Goal: Task Accomplishment & Management: Use online tool/utility

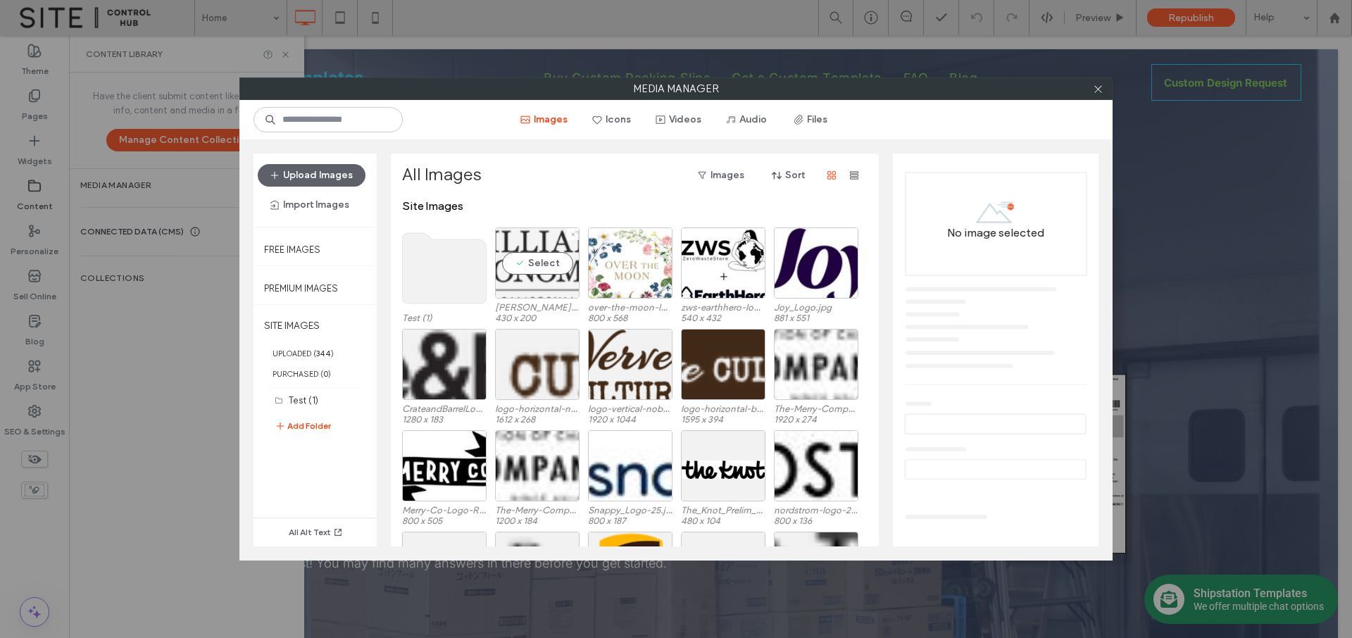
click at [549, 294] on div "Select" at bounding box center [537, 262] width 85 height 71
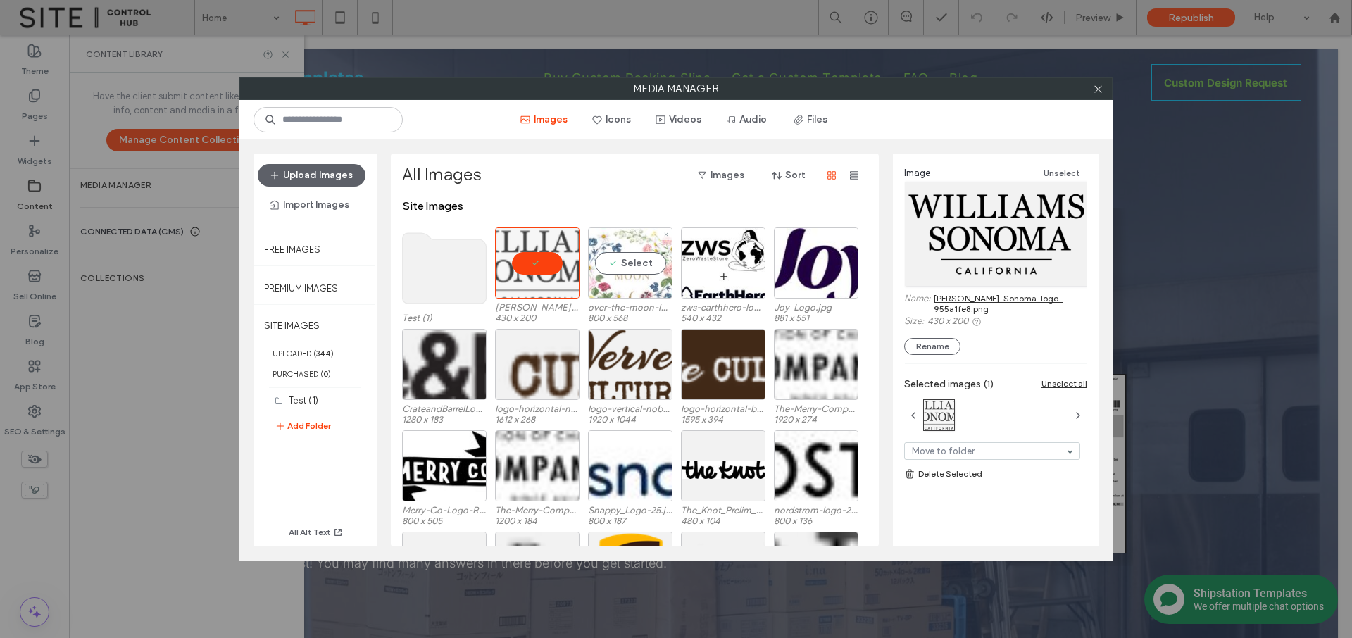
click at [616, 282] on div "Select" at bounding box center [630, 262] width 85 height 71
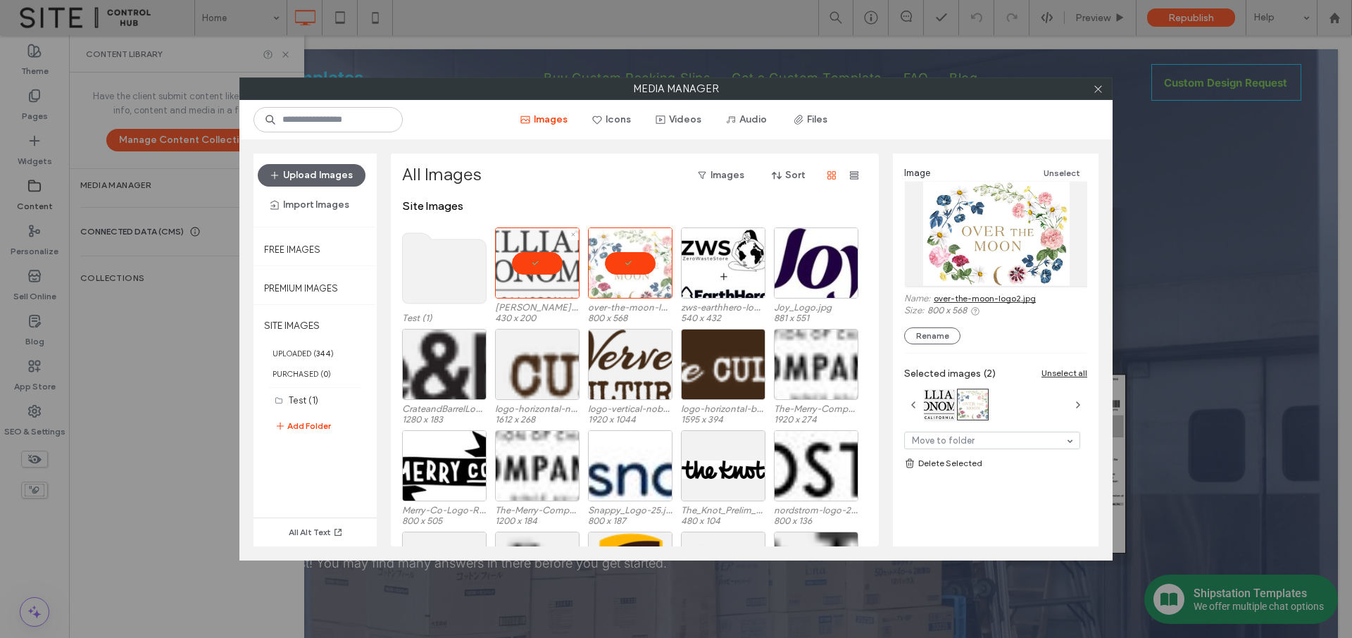
click at [553, 268] on div at bounding box center [537, 262] width 85 height 71
click at [634, 263] on div at bounding box center [630, 262] width 85 height 71
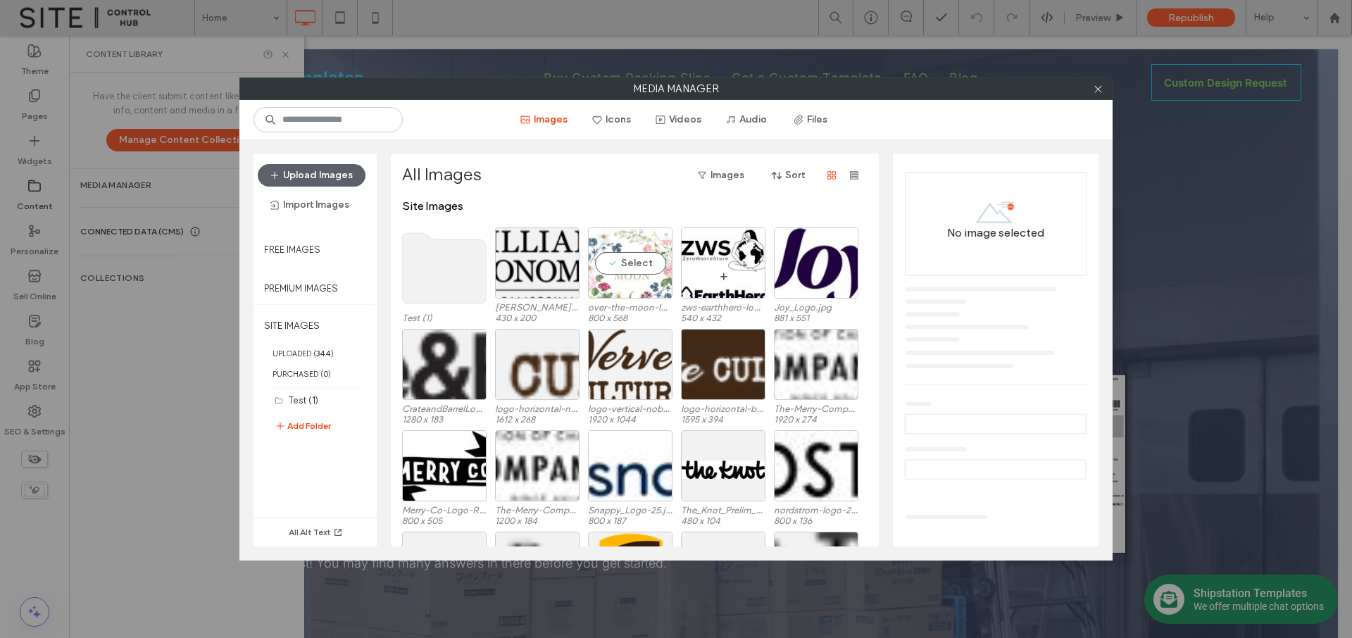
click at [634, 263] on div "Select" at bounding box center [630, 262] width 85 height 71
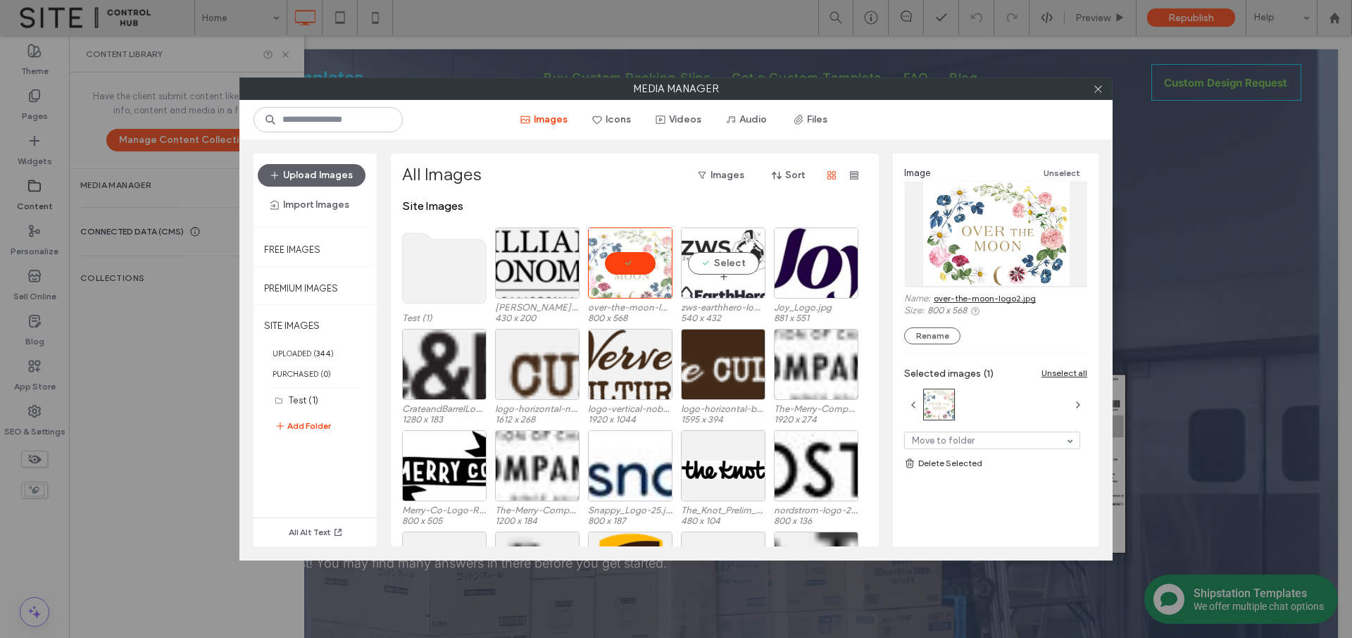
click at [708, 282] on div "Select" at bounding box center [723, 262] width 85 height 71
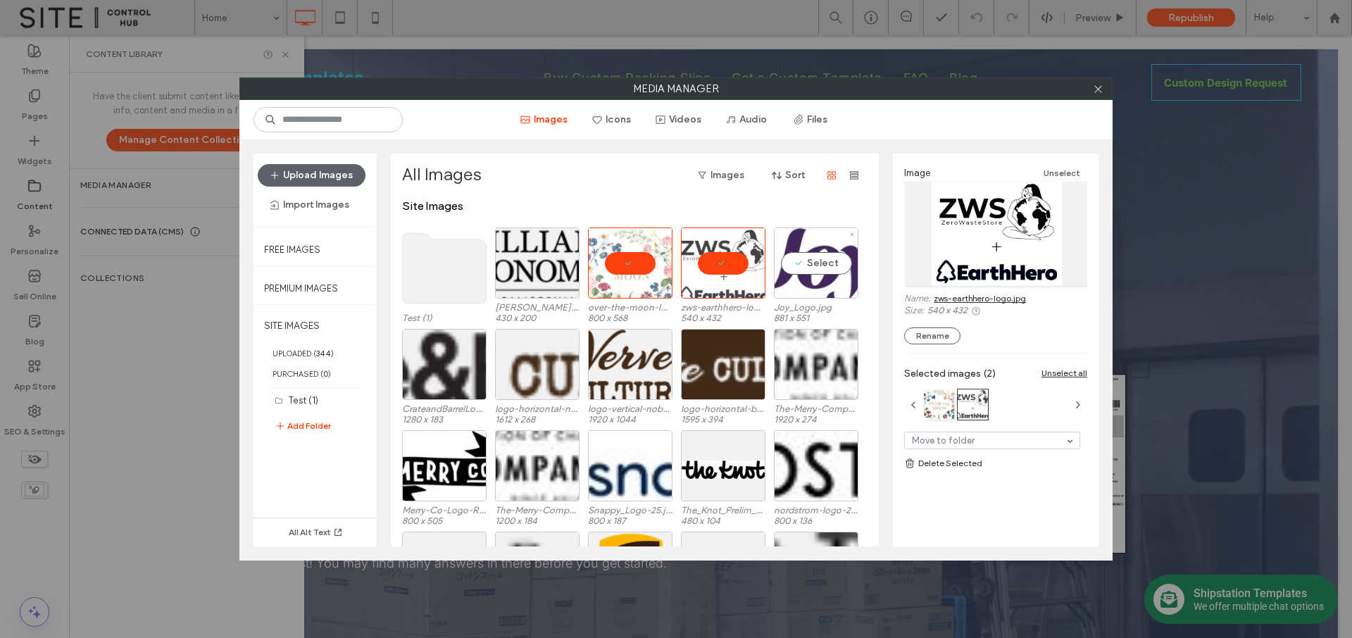
click at [804, 287] on div "Select" at bounding box center [816, 262] width 85 height 71
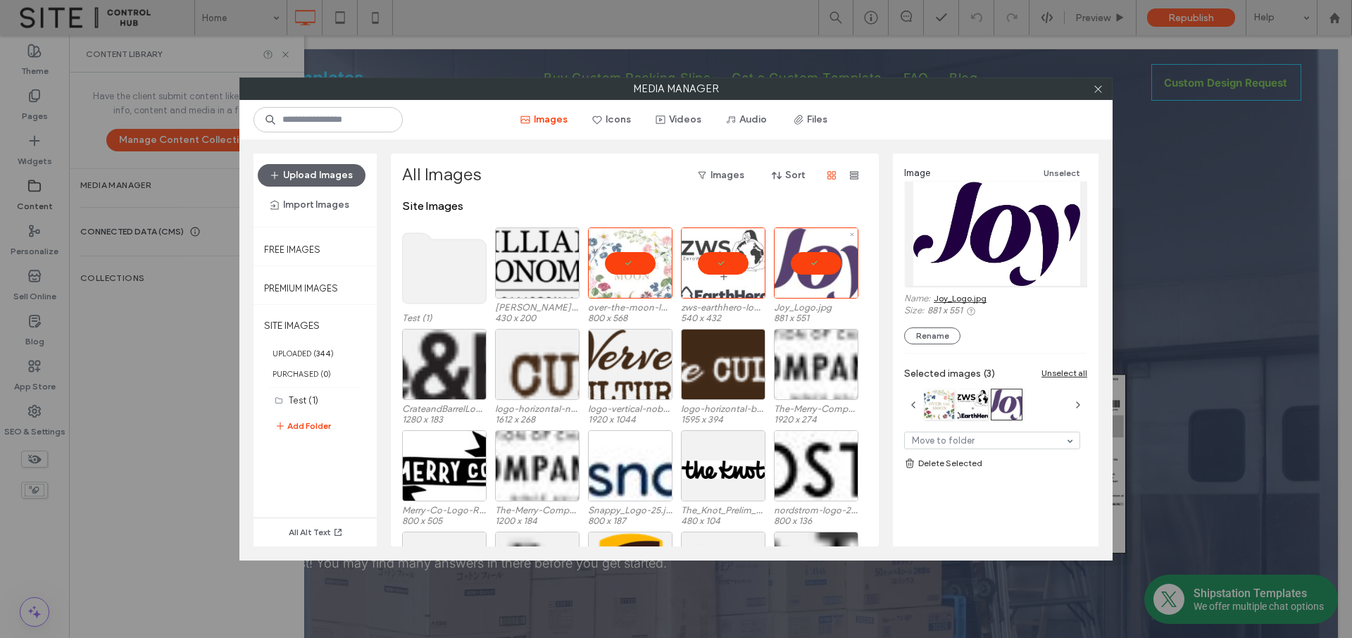
click at [807, 261] on div at bounding box center [816, 262] width 85 height 71
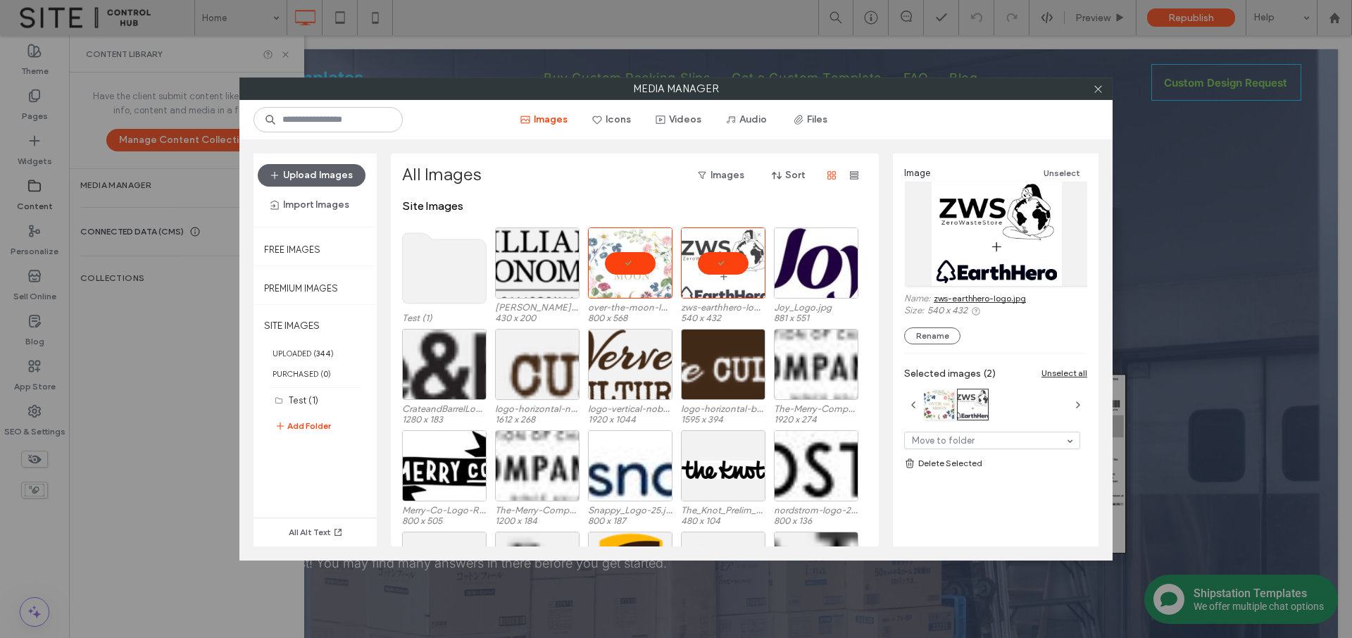
click at [699, 264] on div at bounding box center [723, 262] width 85 height 71
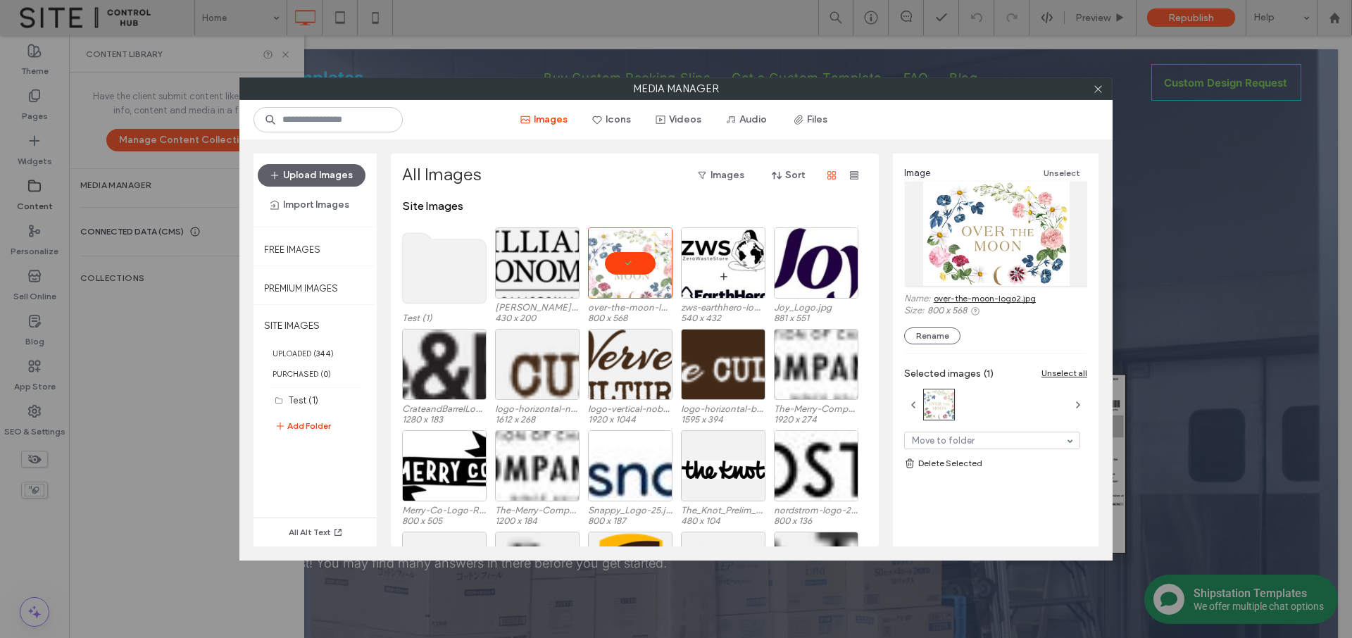
click at [635, 266] on div at bounding box center [630, 262] width 85 height 71
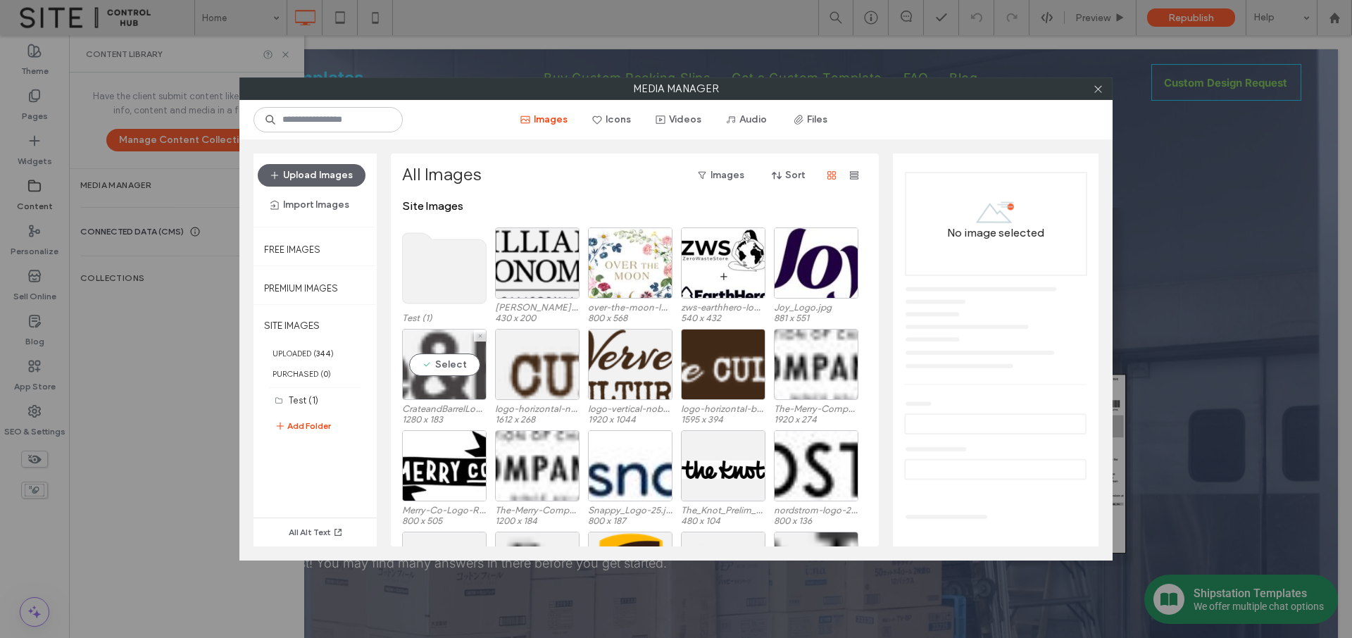
click at [462, 383] on div "Select" at bounding box center [444, 364] width 85 height 71
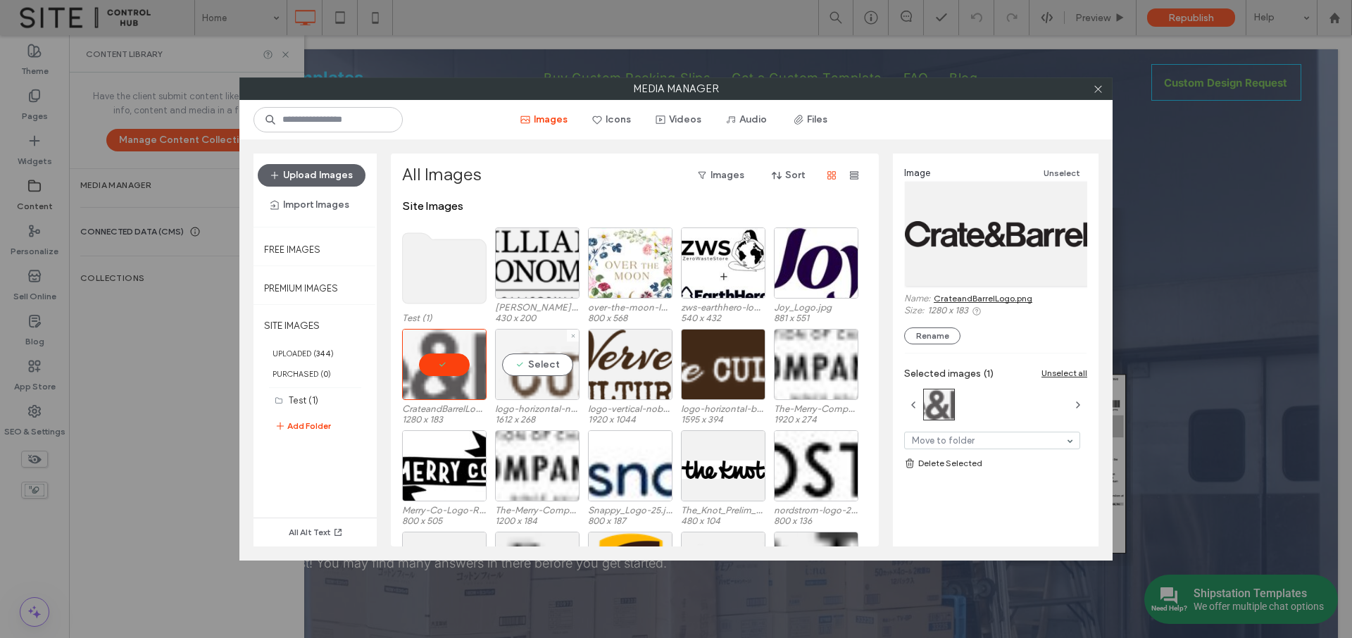
click at [537, 385] on div "Select" at bounding box center [537, 364] width 85 height 71
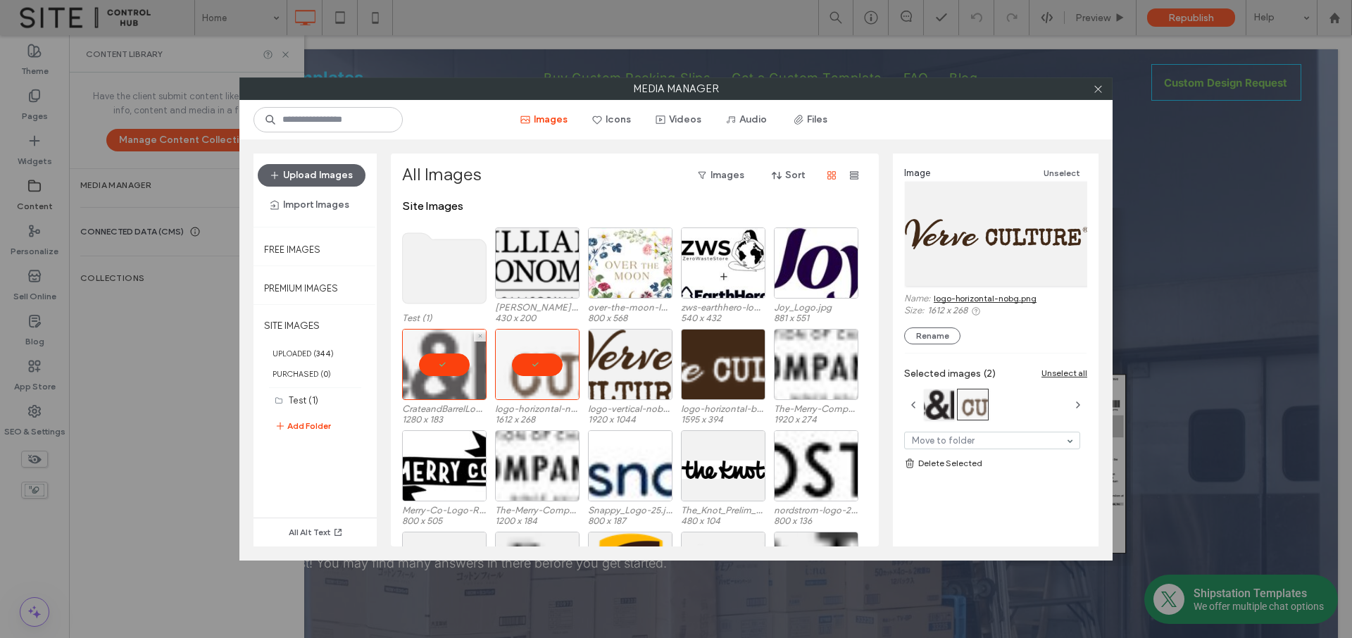
click at [454, 367] on div at bounding box center [444, 364] width 85 height 71
click at [543, 371] on div at bounding box center [537, 364] width 85 height 71
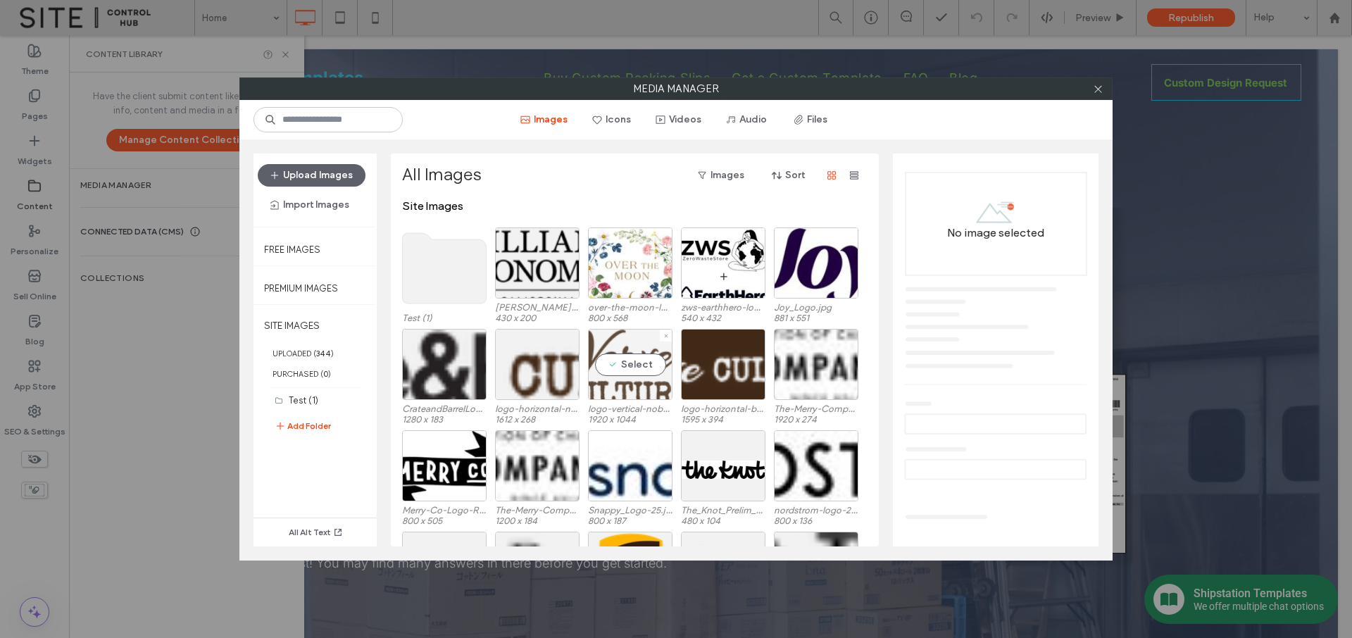
click at [620, 373] on div "Select" at bounding box center [630, 364] width 85 height 71
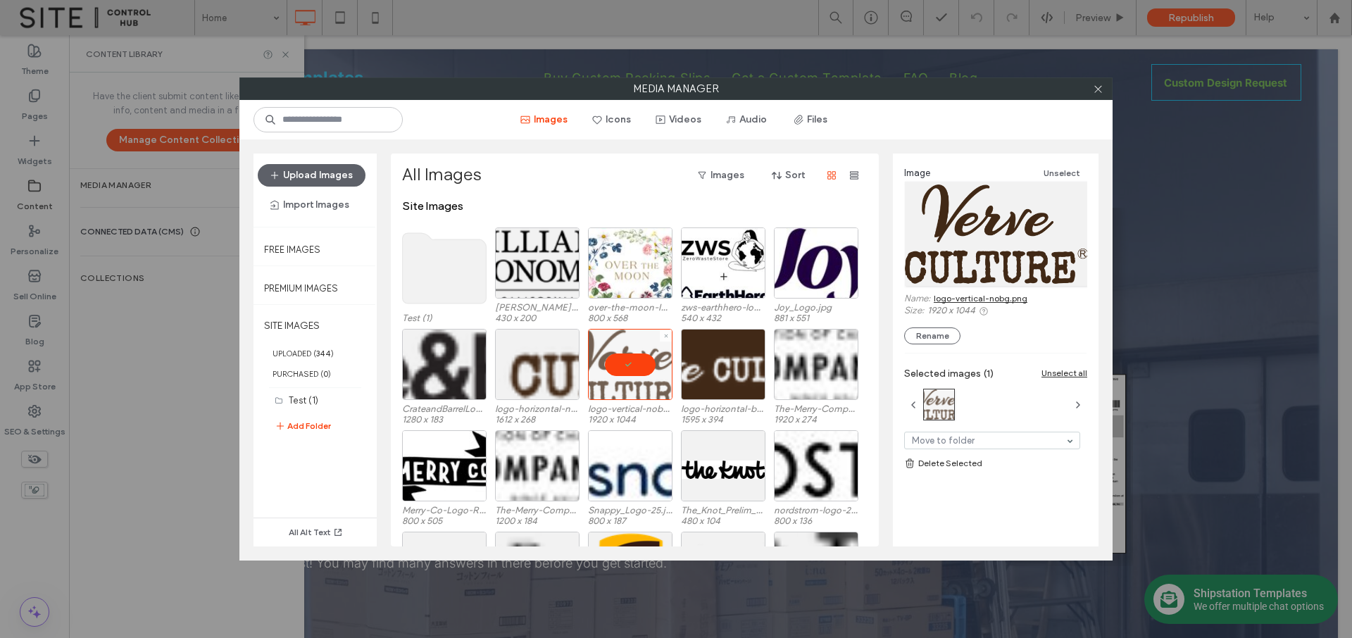
click at [623, 371] on div at bounding box center [630, 364] width 85 height 71
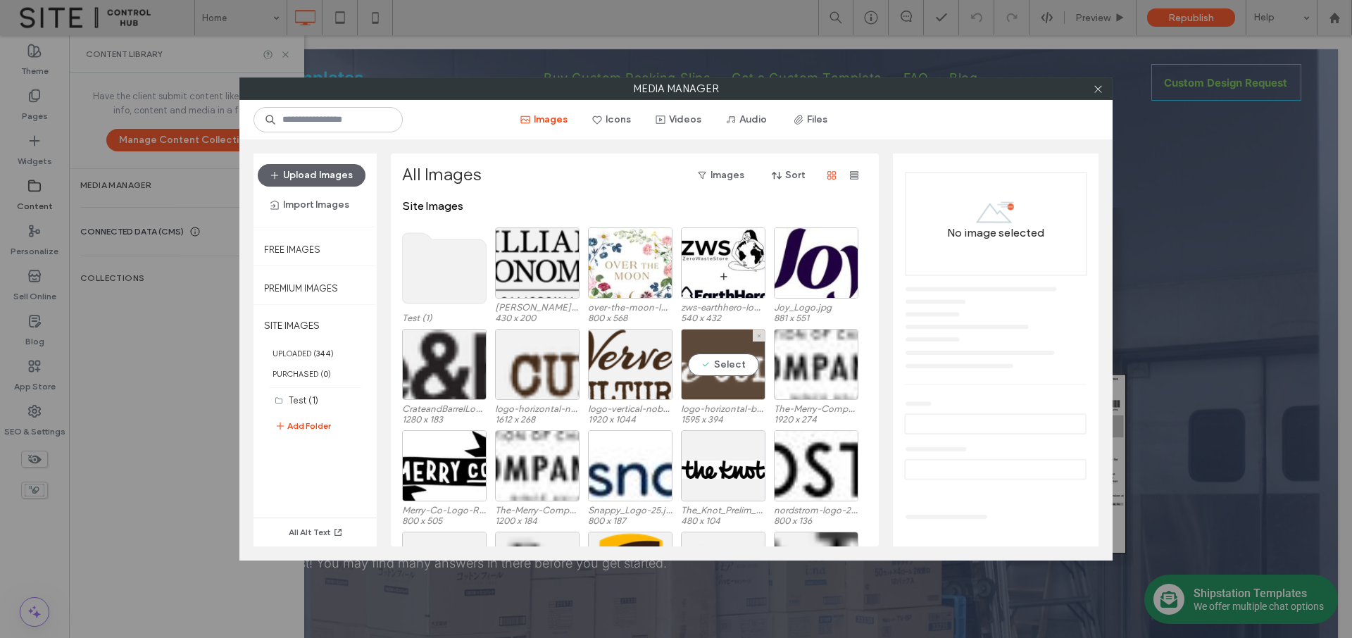
click at [718, 371] on div "Select" at bounding box center [723, 364] width 85 height 71
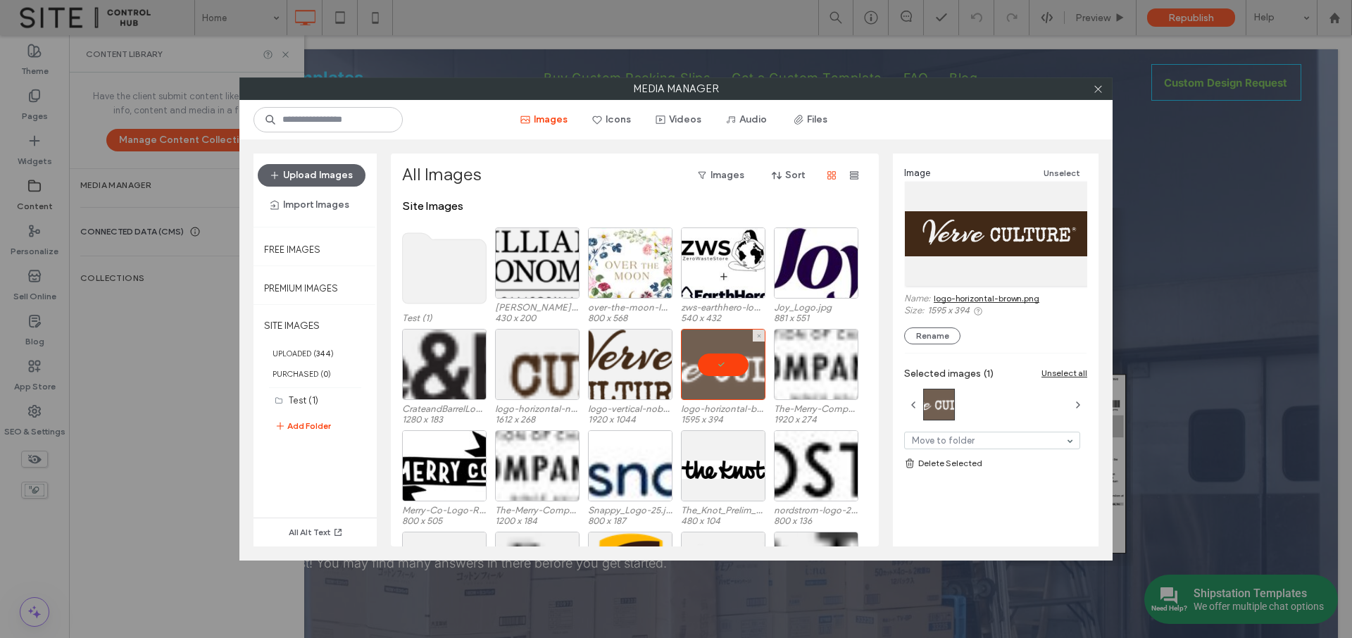
click at [718, 371] on div at bounding box center [723, 364] width 85 height 71
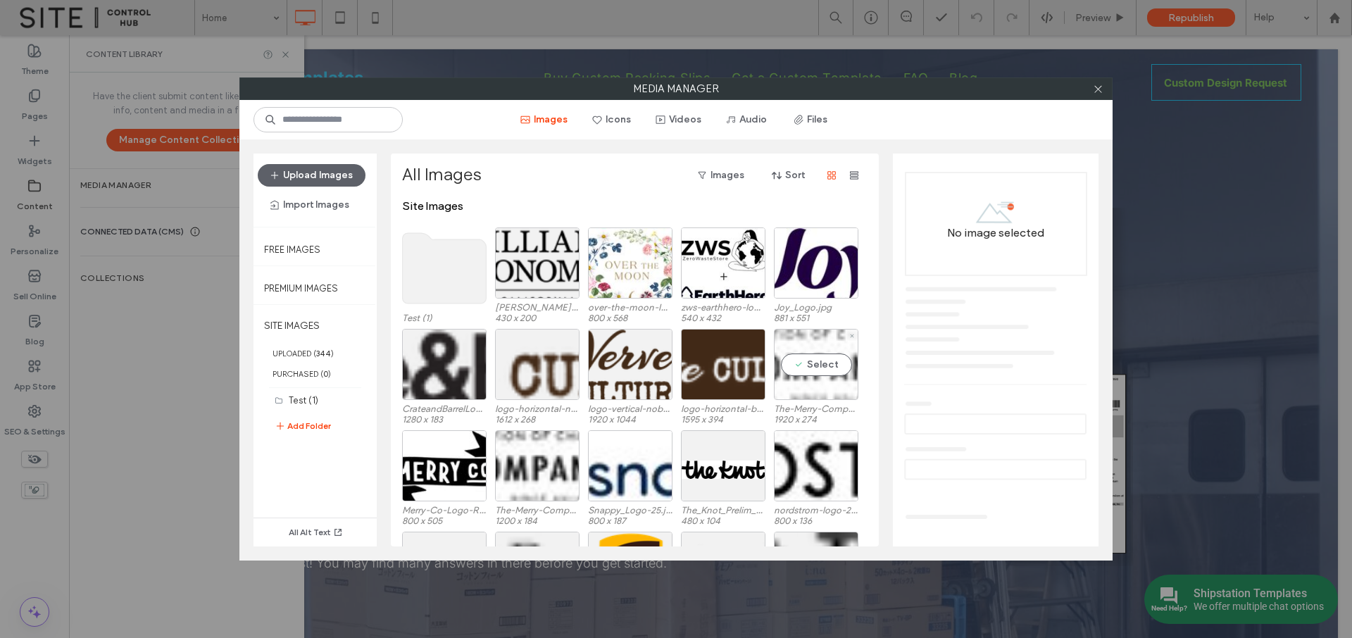
click at [803, 368] on div "Select" at bounding box center [816, 364] width 85 height 71
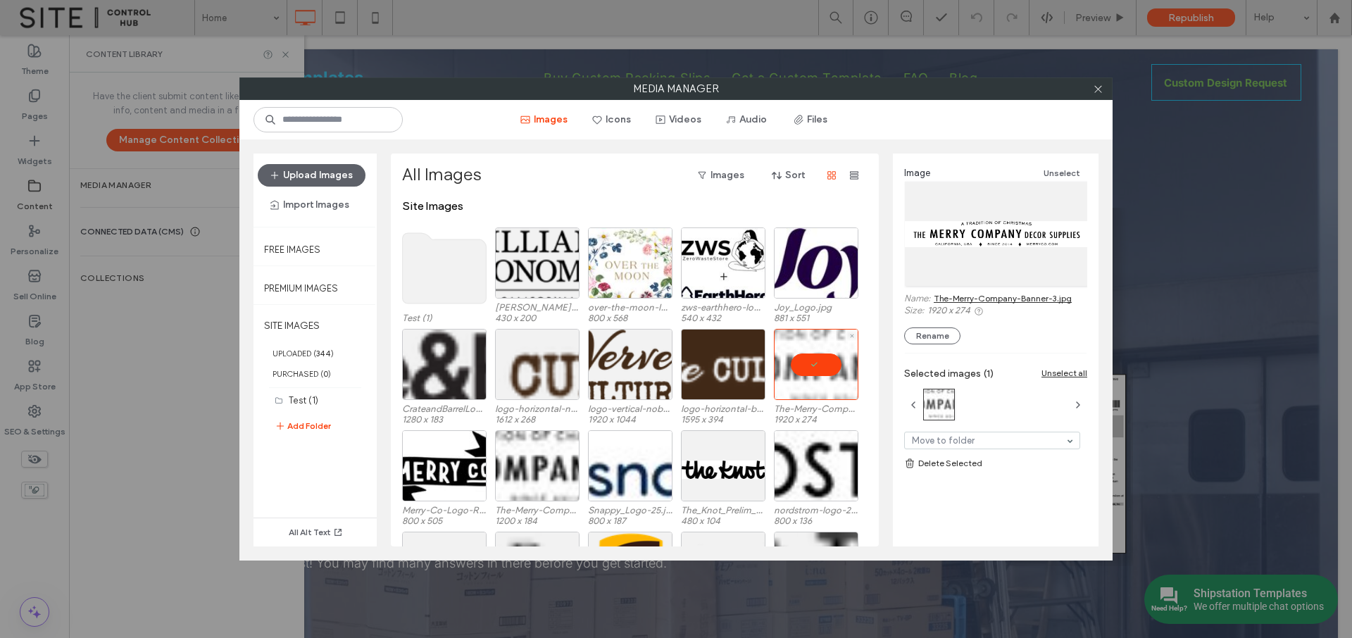
click at [803, 368] on div at bounding box center [816, 364] width 85 height 71
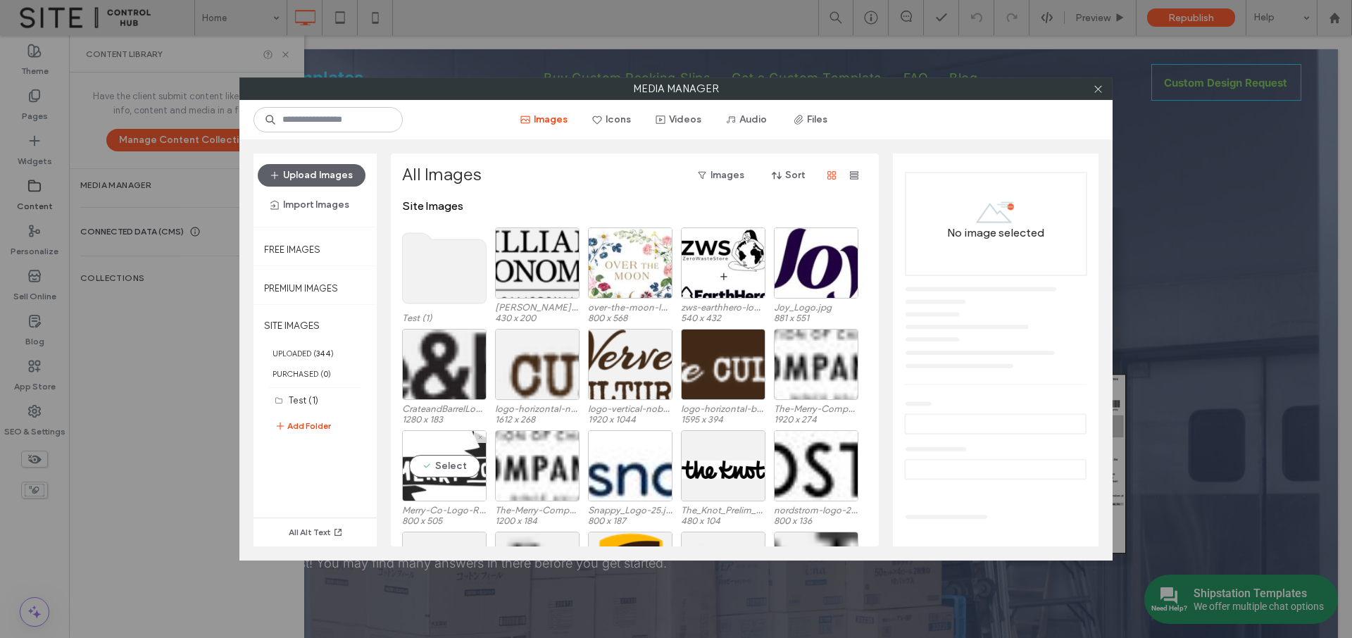
click at [451, 470] on div "Select" at bounding box center [444, 465] width 85 height 71
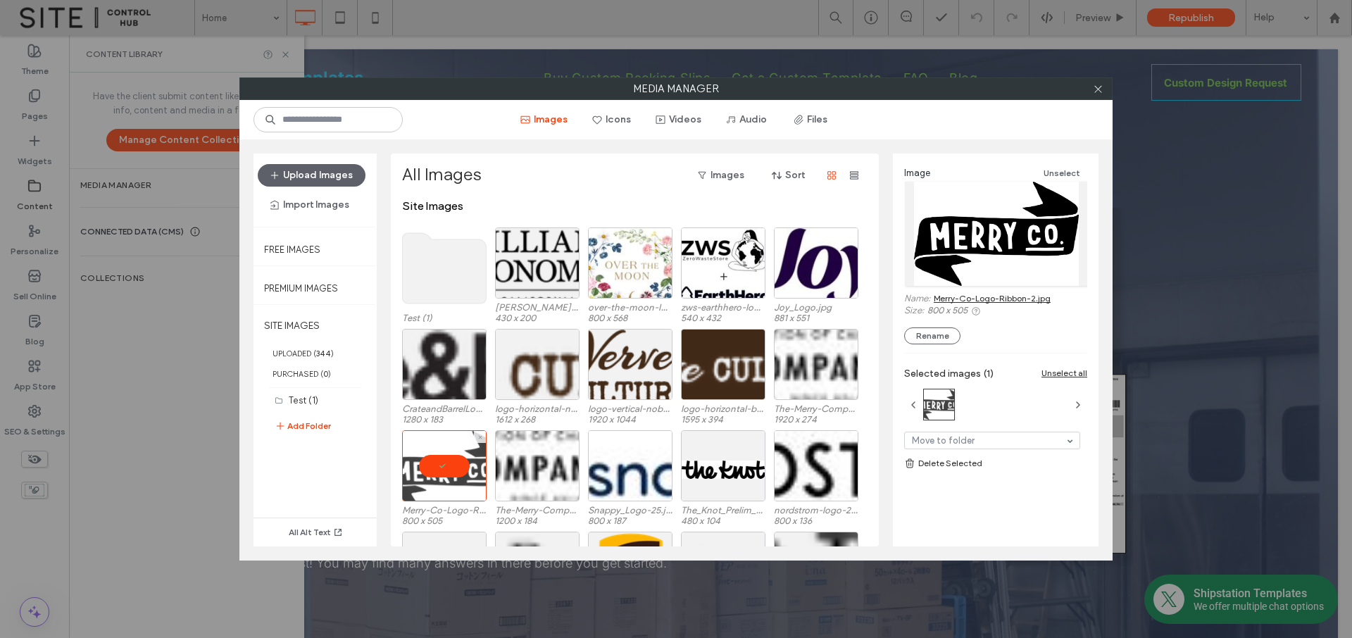
click at [451, 470] on div at bounding box center [444, 465] width 85 height 71
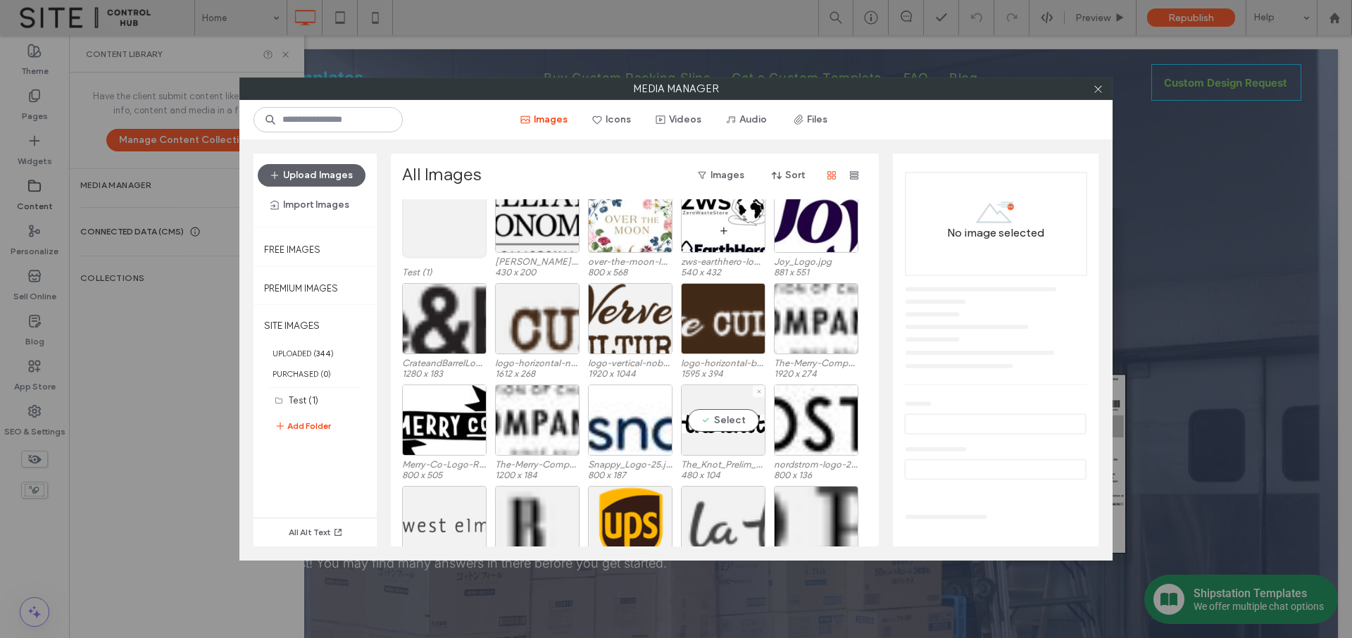
scroll to position [62, 0]
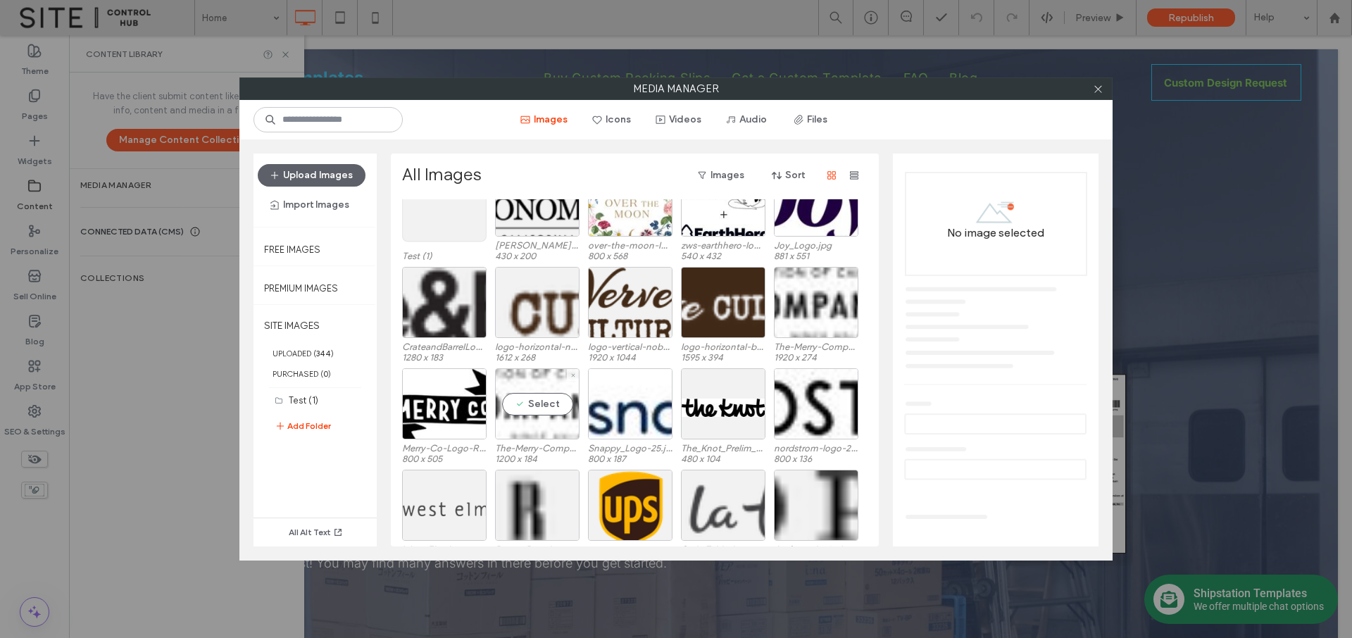
click at [535, 410] on div "Select" at bounding box center [537, 403] width 85 height 71
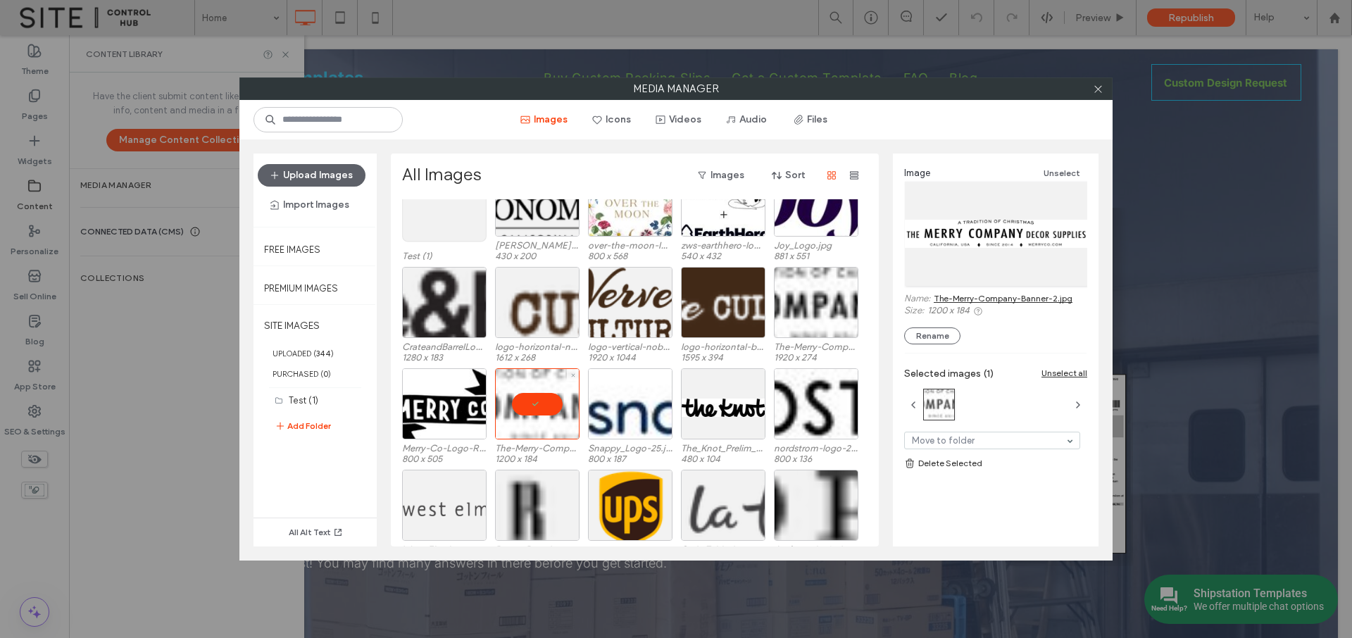
click at [537, 408] on div at bounding box center [537, 403] width 85 height 71
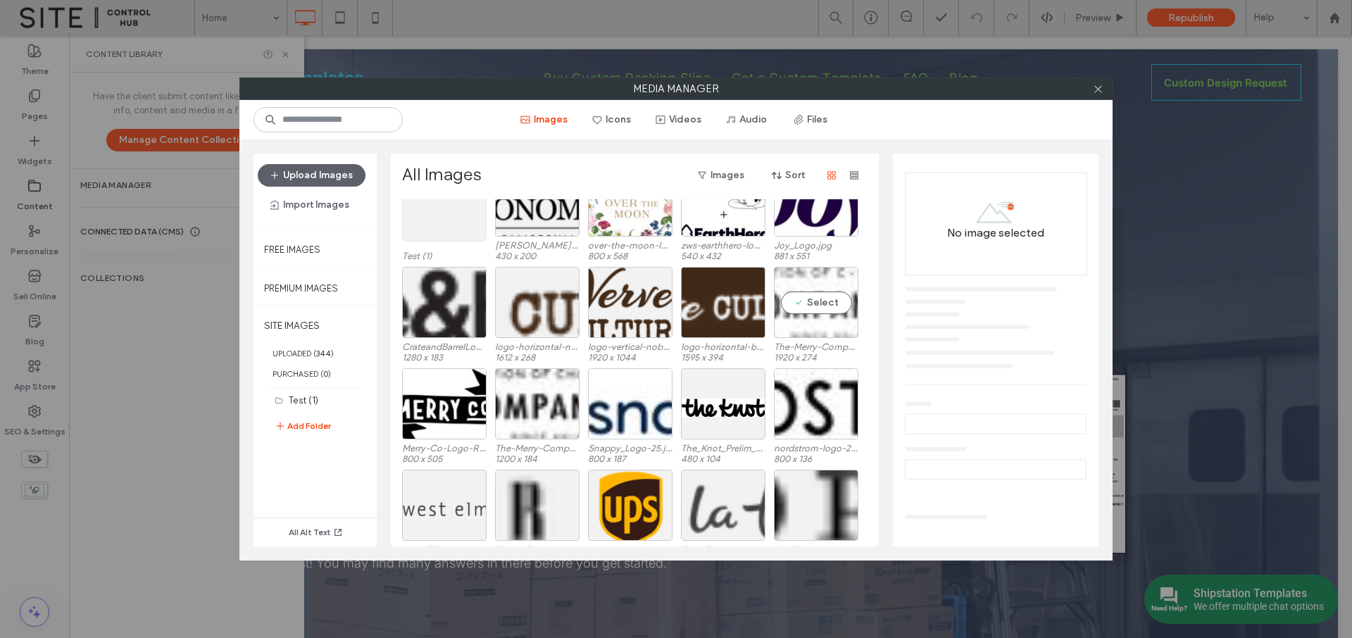
click at [824, 306] on div "Select" at bounding box center [816, 302] width 85 height 71
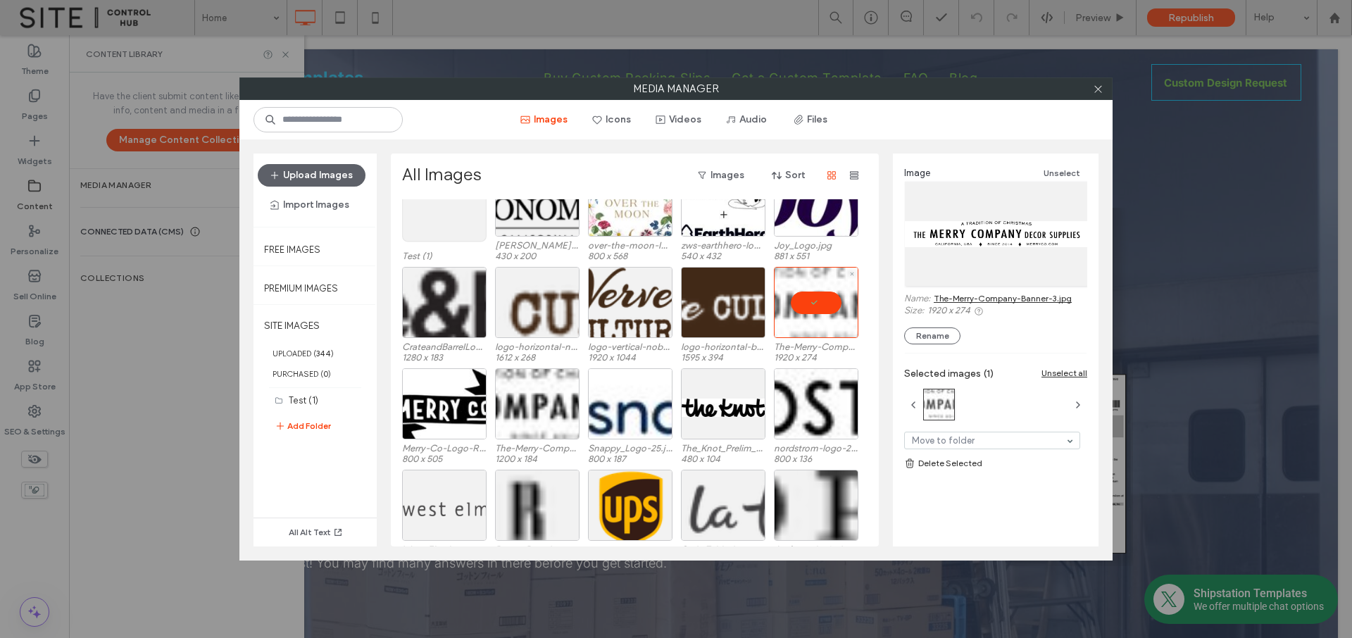
click at [824, 306] on div at bounding box center [816, 302] width 85 height 71
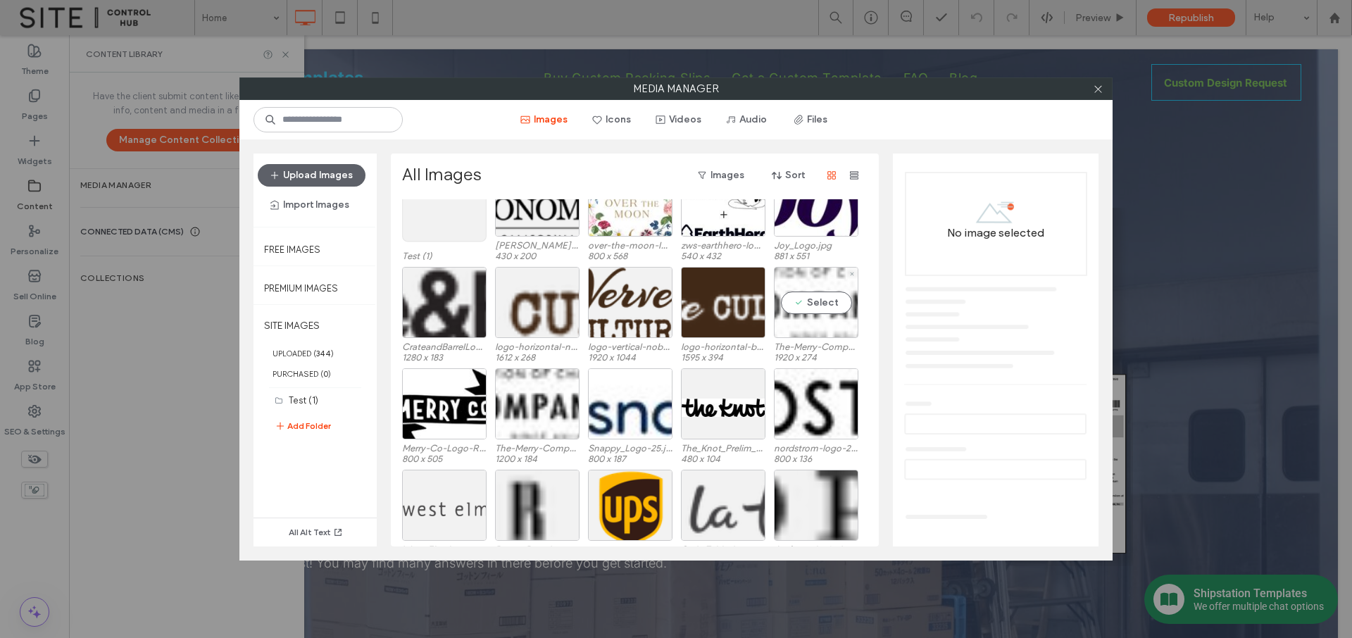
click at [837, 306] on div "Select" at bounding box center [816, 302] width 85 height 71
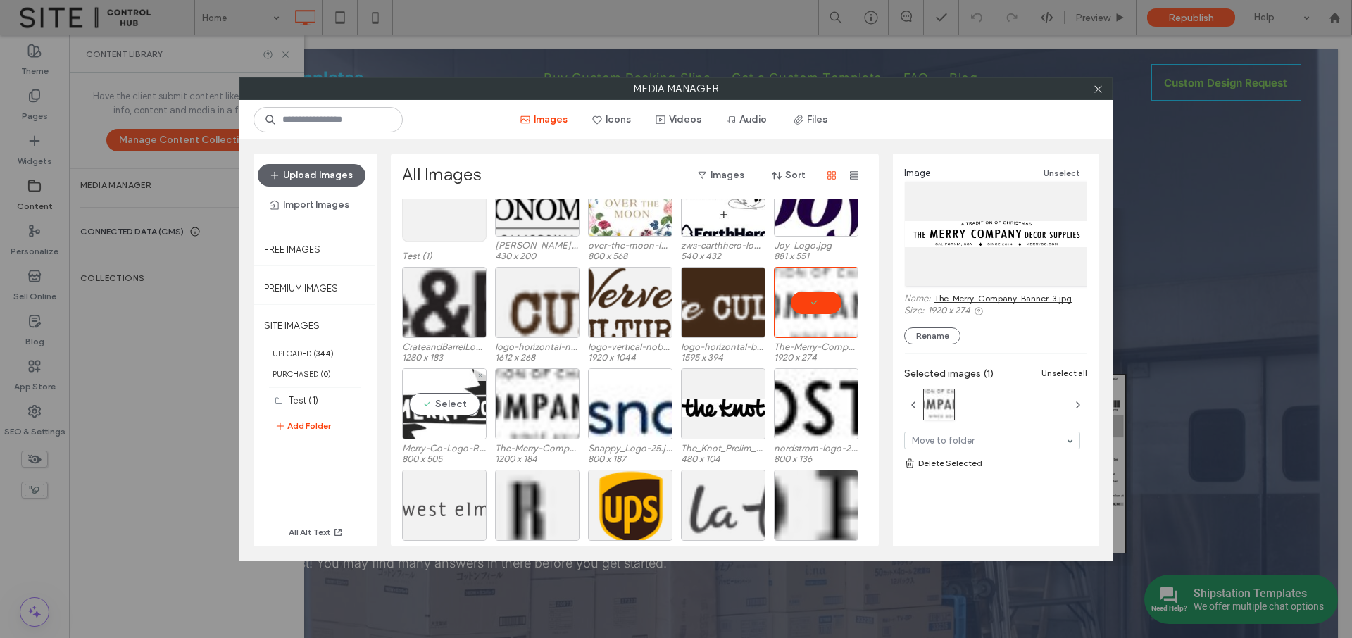
click at [430, 408] on div "Select" at bounding box center [444, 403] width 85 height 71
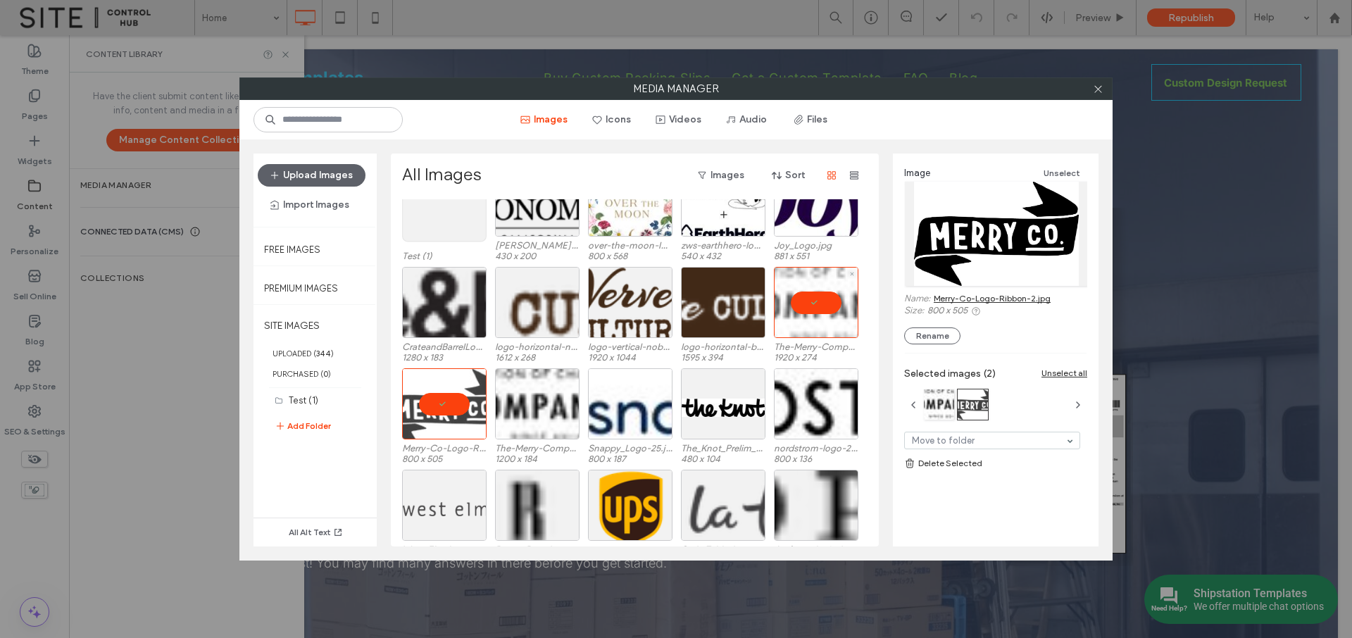
click at [820, 302] on div at bounding box center [816, 302] width 85 height 71
click at [448, 403] on div at bounding box center [444, 403] width 85 height 71
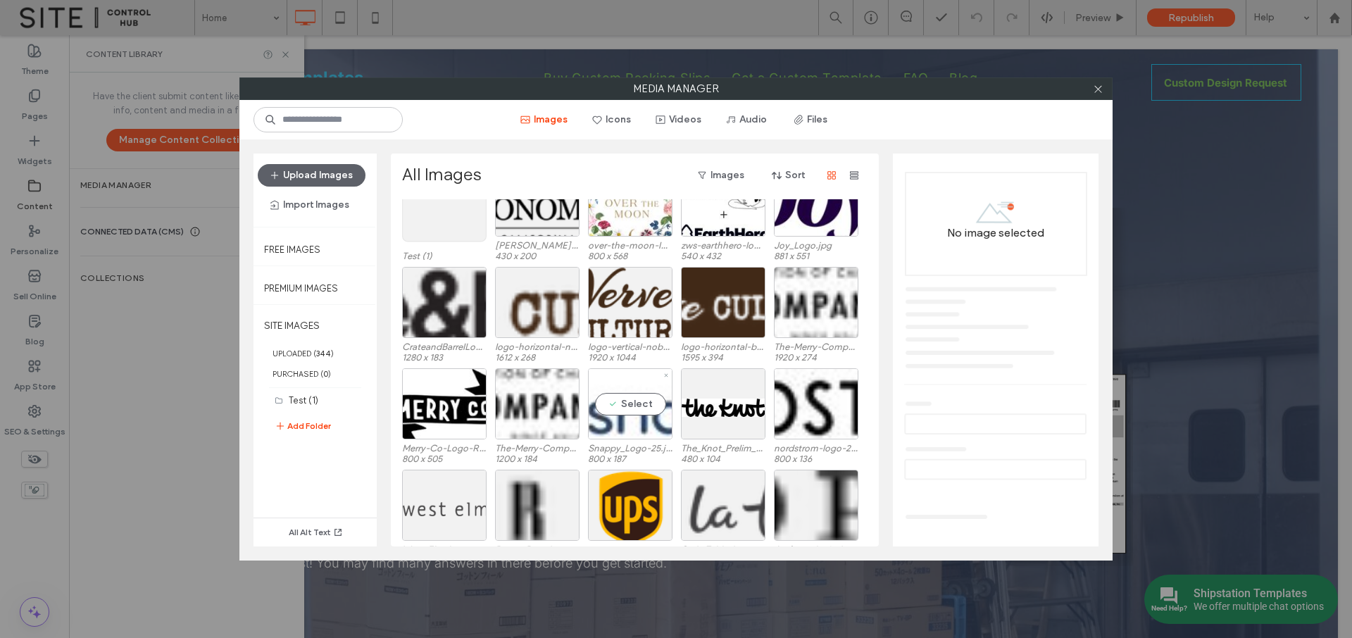
click at [618, 411] on div "Select" at bounding box center [630, 403] width 85 height 71
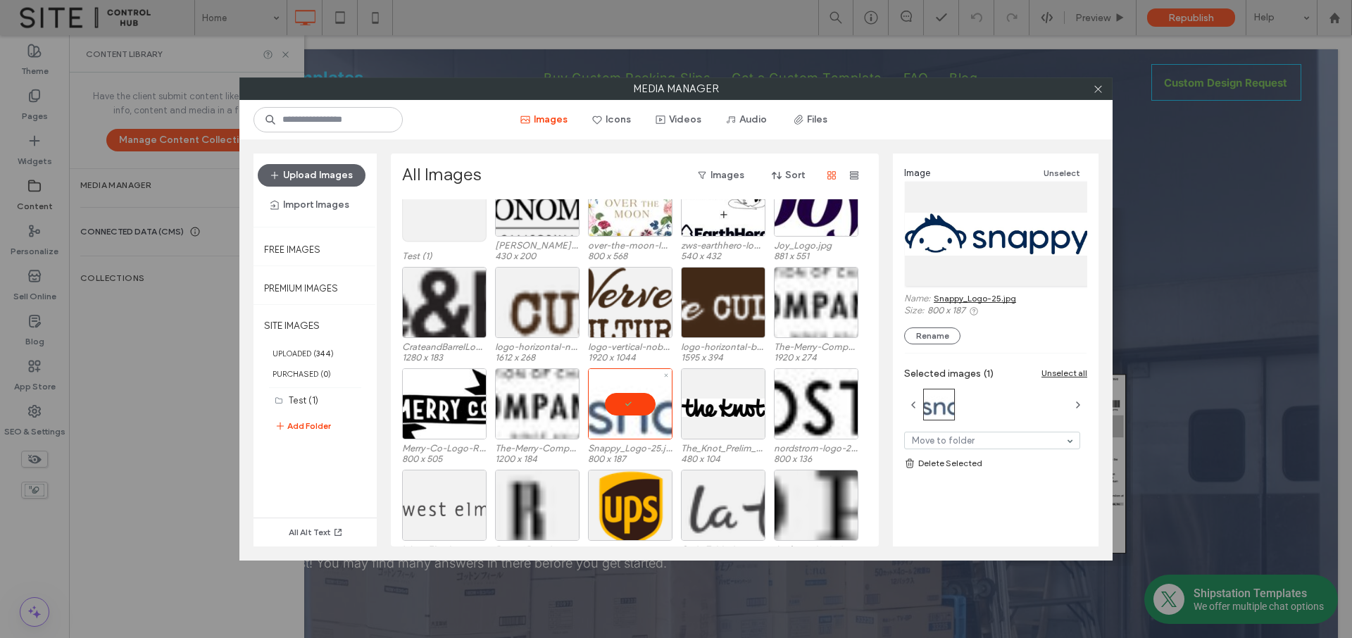
click at [620, 408] on div at bounding box center [630, 403] width 85 height 71
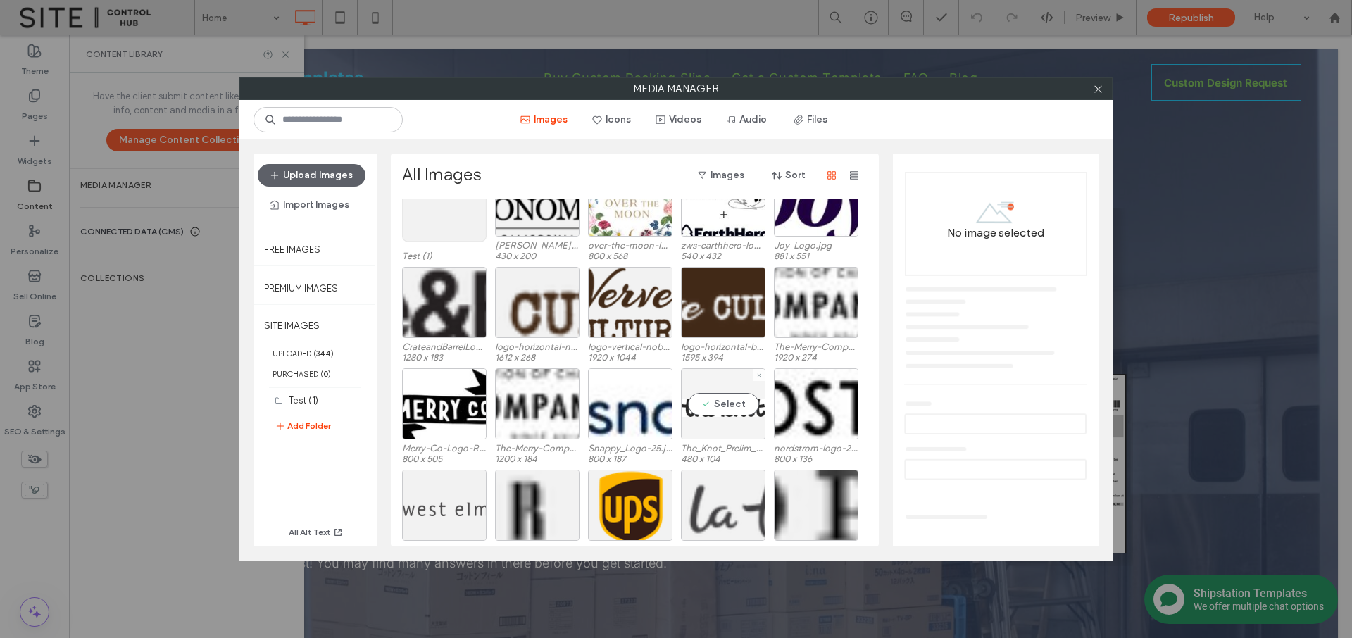
click at [694, 409] on div "Select" at bounding box center [723, 403] width 85 height 71
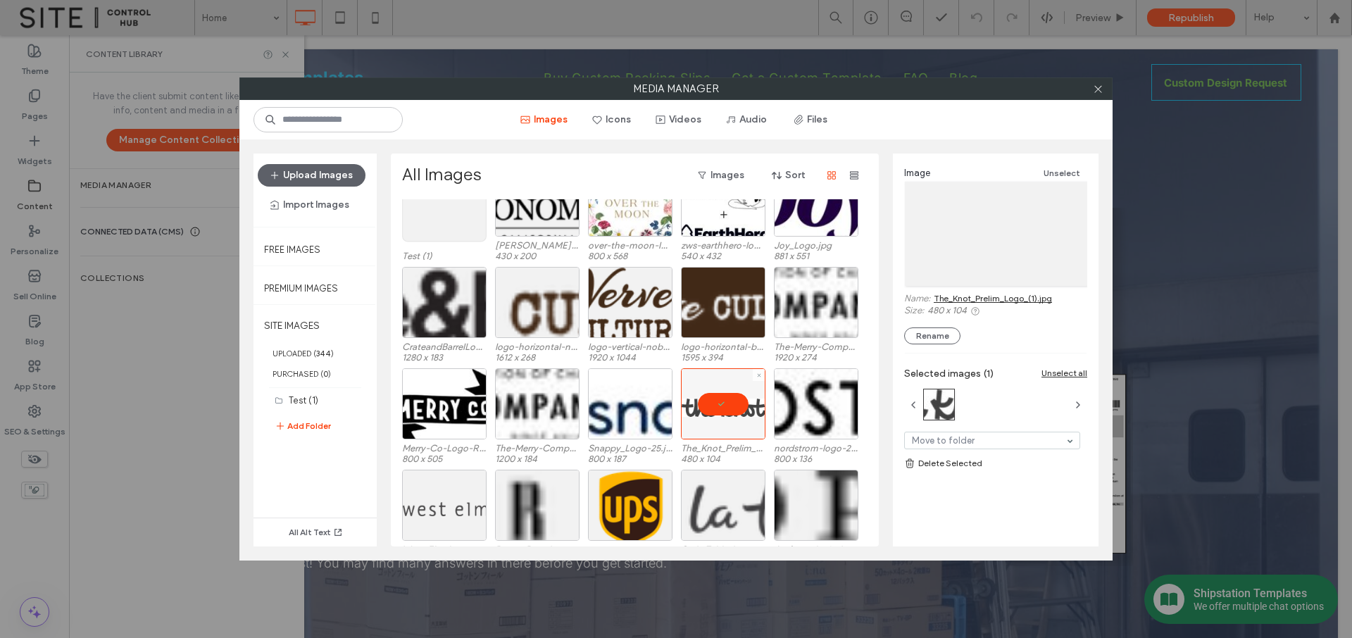
click at [708, 408] on div at bounding box center [723, 403] width 85 height 71
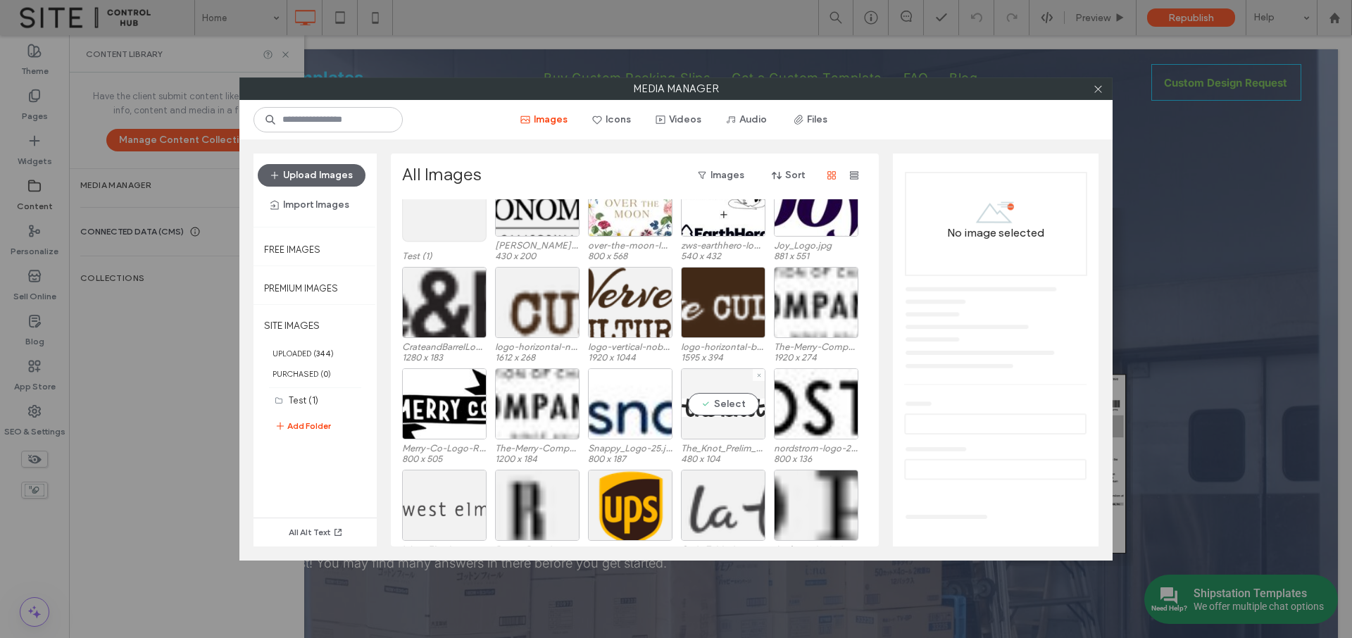
click at [734, 399] on div "Select" at bounding box center [723, 403] width 85 height 71
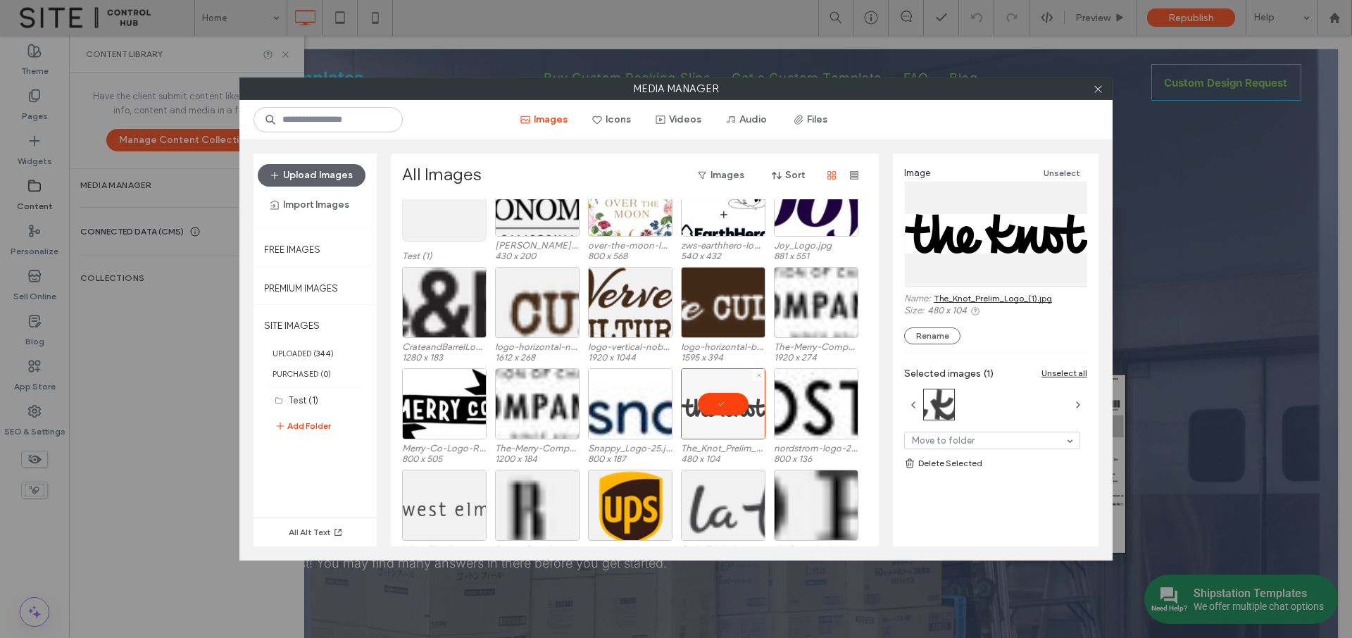
click at [725, 408] on div at bounding box center [723, 403] width 85 height 71
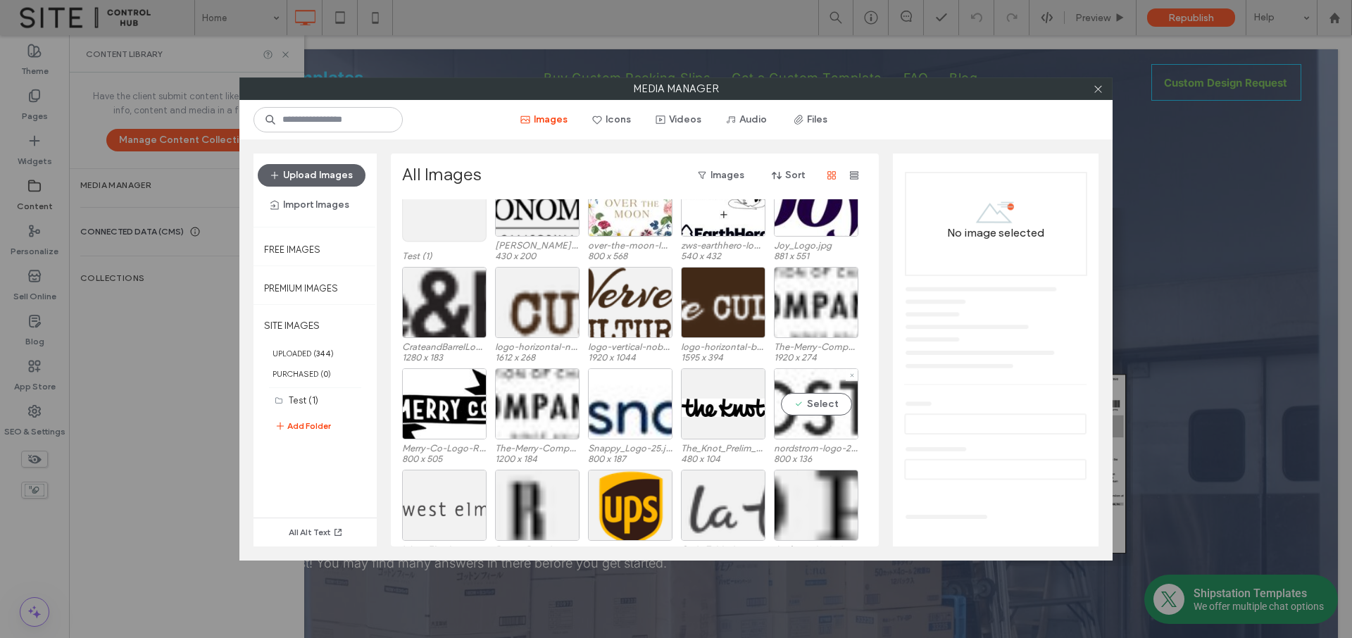
click at [787, 423] on div "Select" at bounding box center [816, 403] width 85 height 71
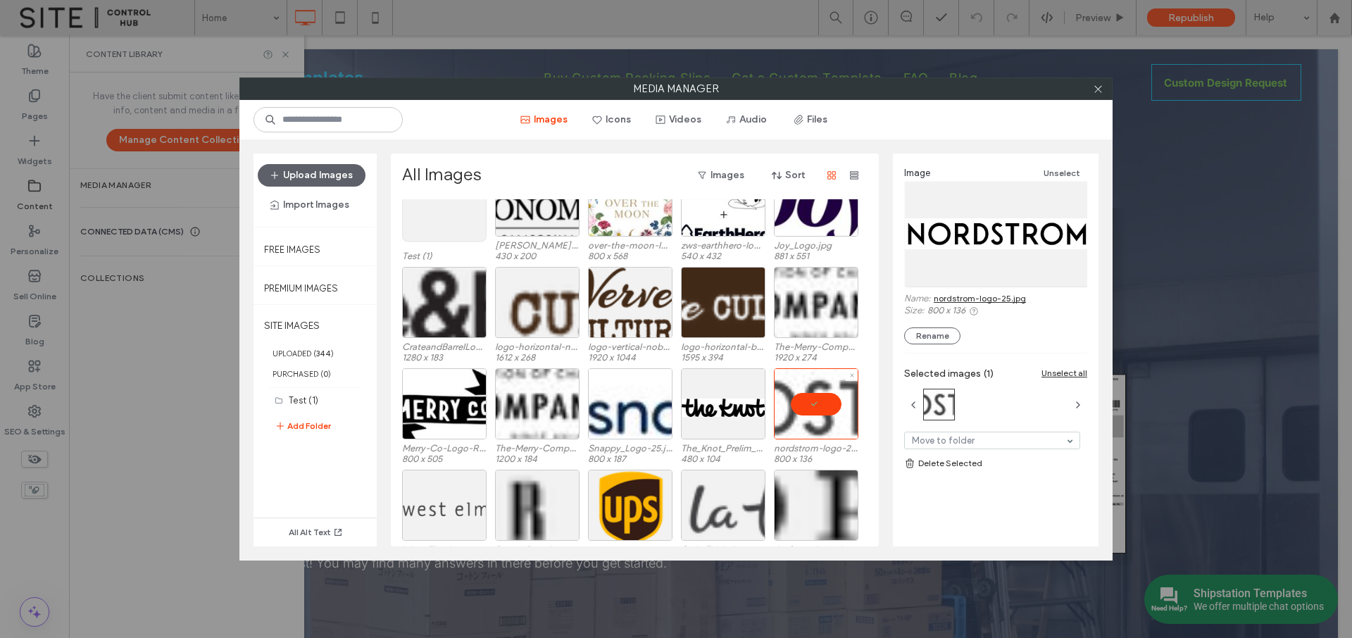
click at [814, 406] on div at bounding box center [816, 403] width 85 height 71
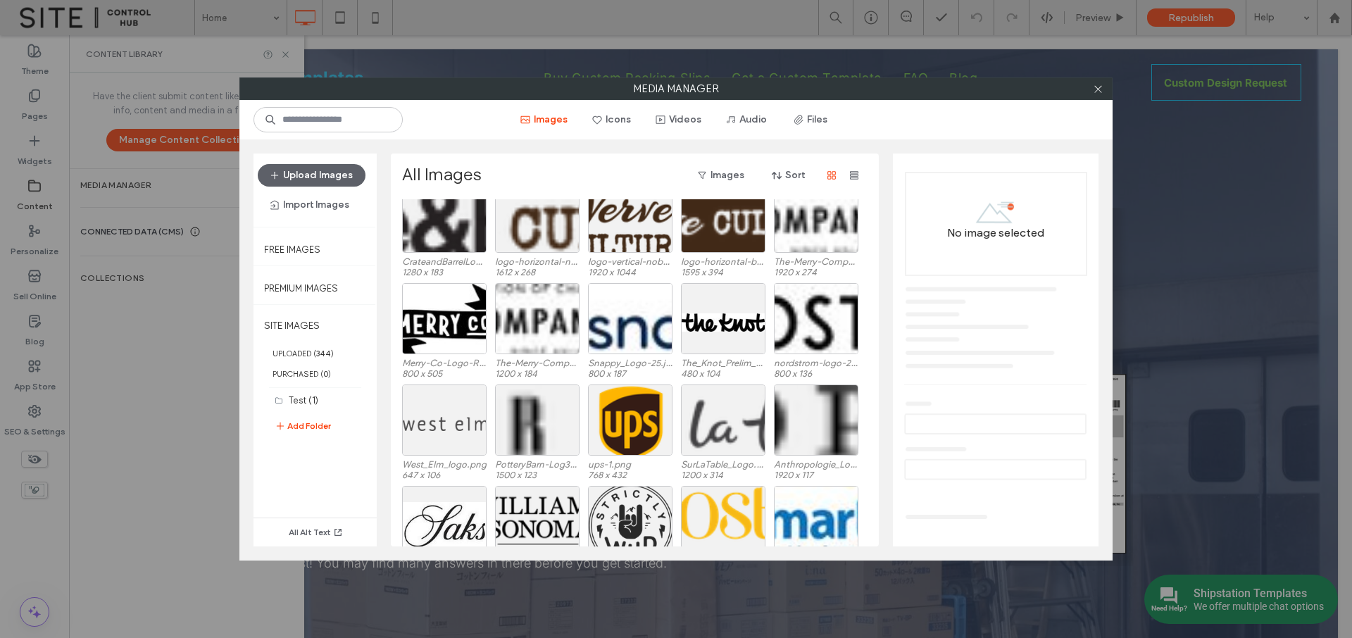
scroll to position [165, 0]
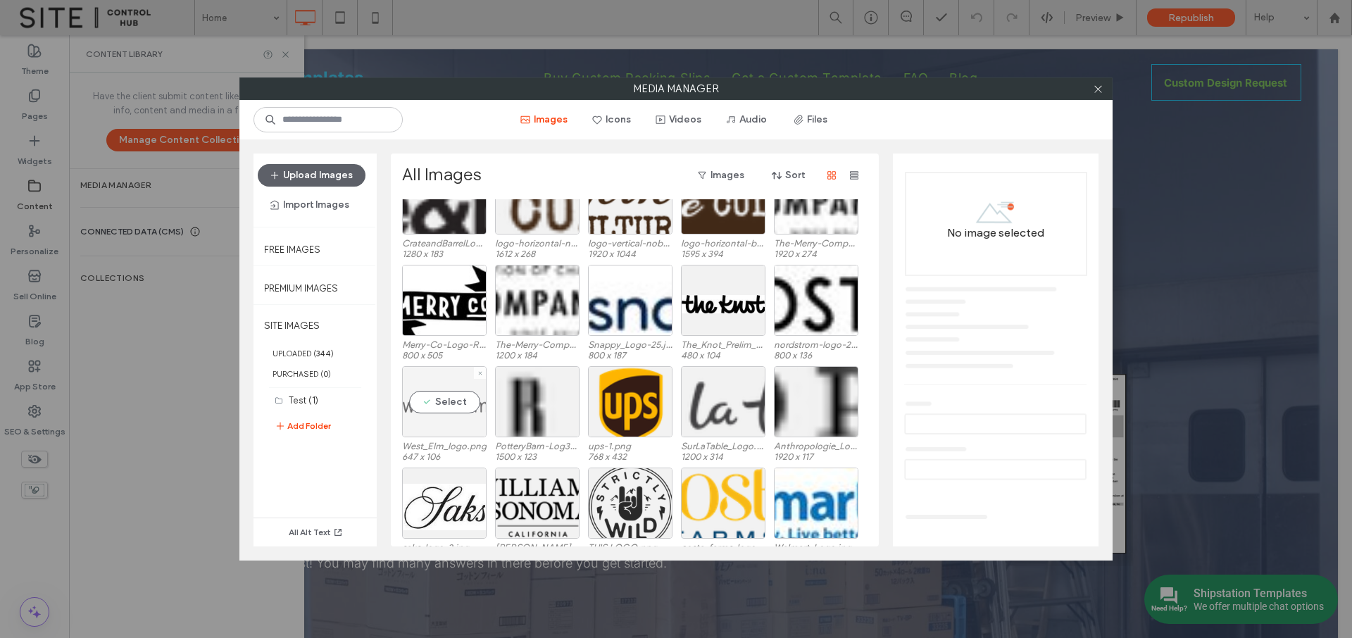
click at [447, 421] on div "Select" at bounding box center [444, 401] width 85 height 71
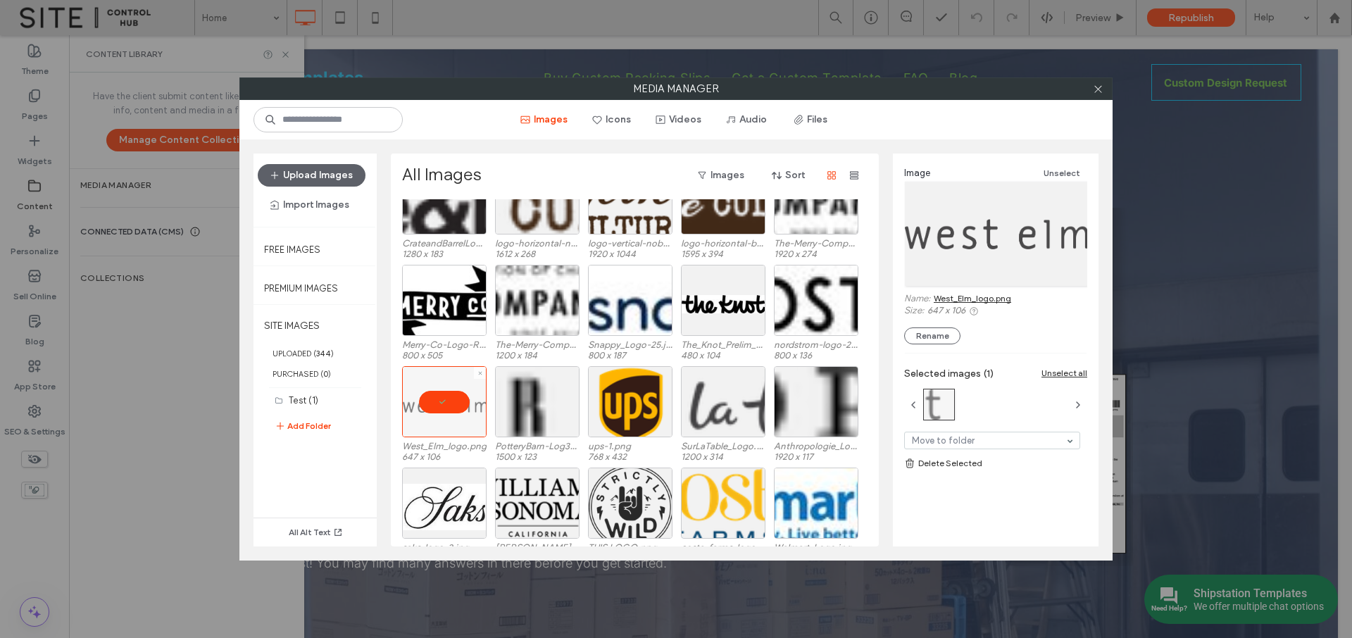
click at [439, 396] on div at bounding box center [444, 401] width 85 height 71
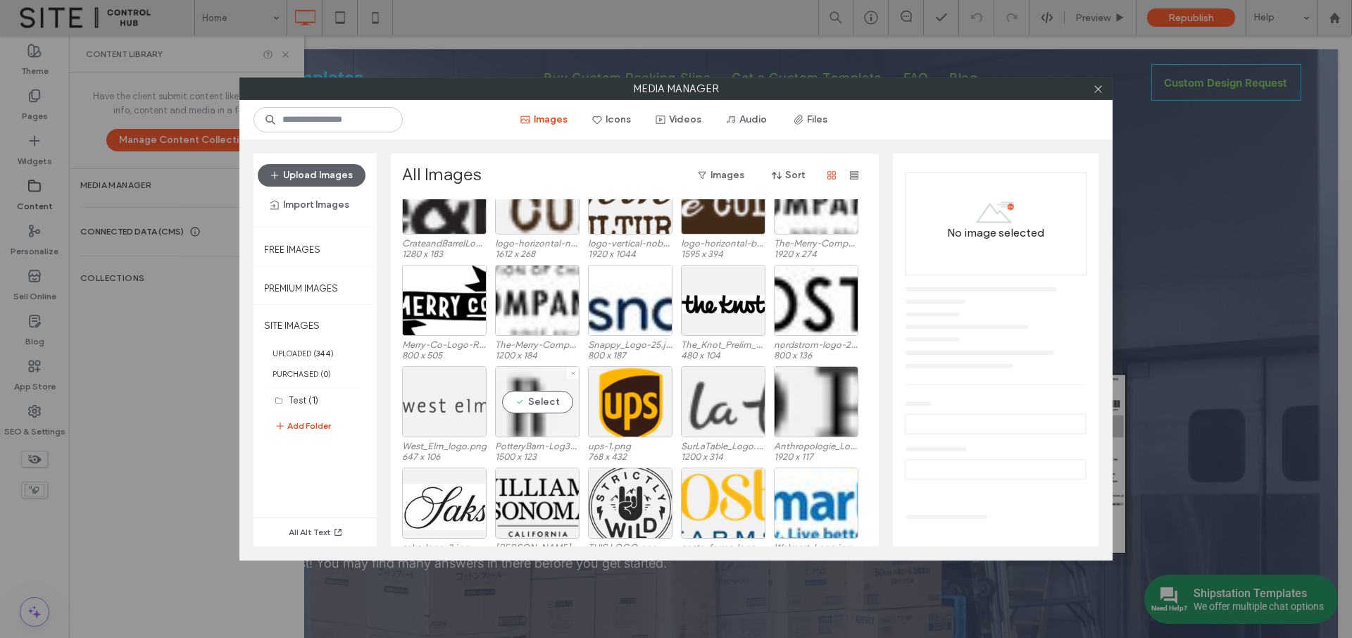
click at [542, 421] on div "Select" at bounding box center [537, 401] width 85 height 71
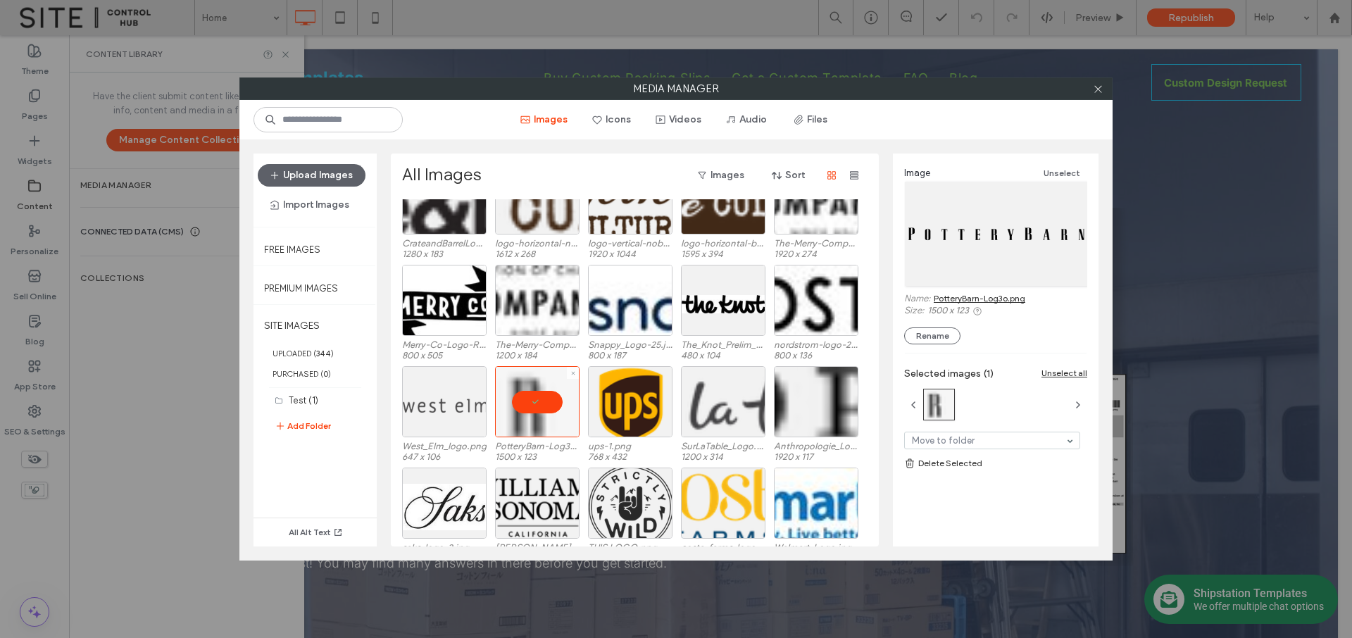
click at [539, 399] on div at bounding box center [537, 401] width 85 height 71
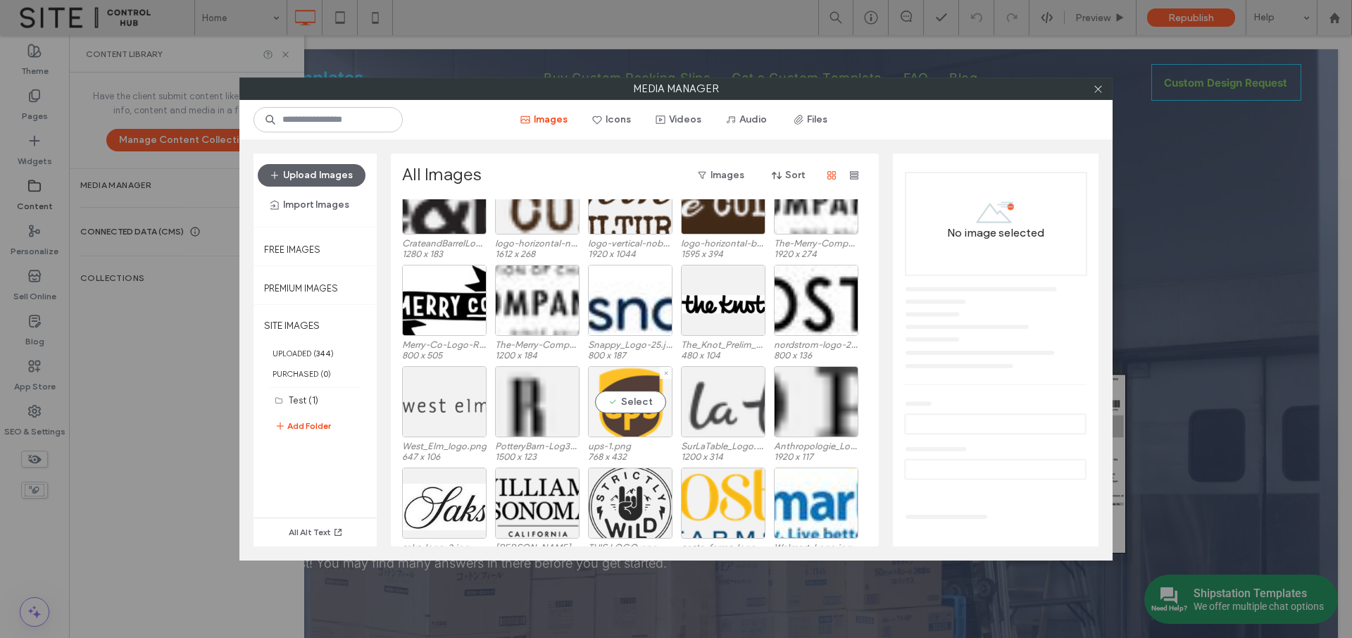
click at [624, 402] on div "Select" at bounding box center [630, 401] width 85 height 71
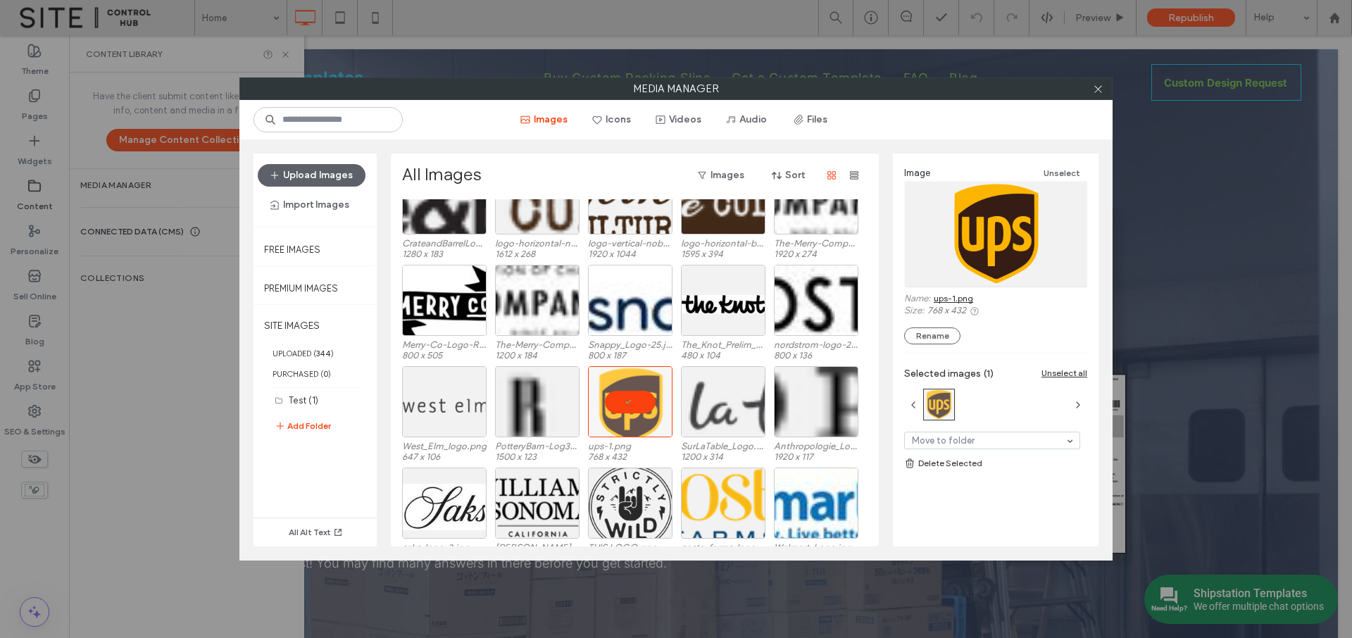
click at [948, 300] on link "ups-1.png" at bounding box center [953, 298] width 39 height 11
click at [622, 394] on div at bounding box center [630, 401] width 85 height 71
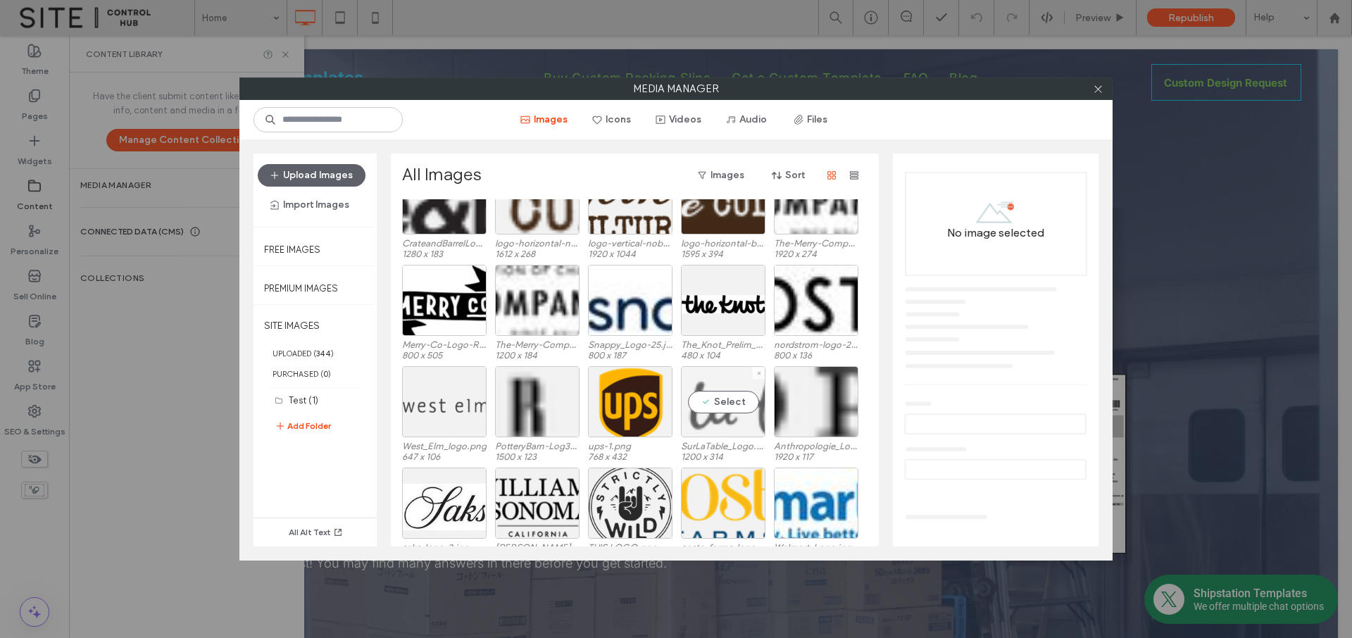
click at [737, 407] on div "Select" at bounding box center [723, 401] width 85 height 71
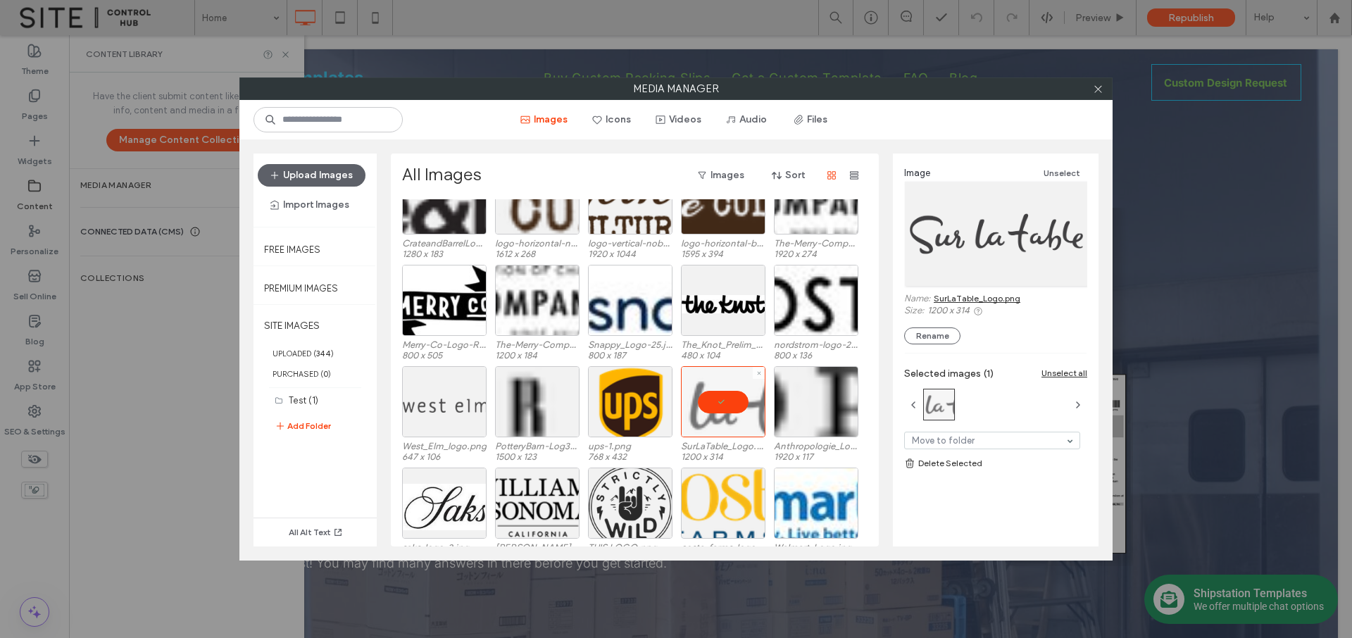
click at [736, 406] on div at bounding box center [723, 401] width 85 height 71
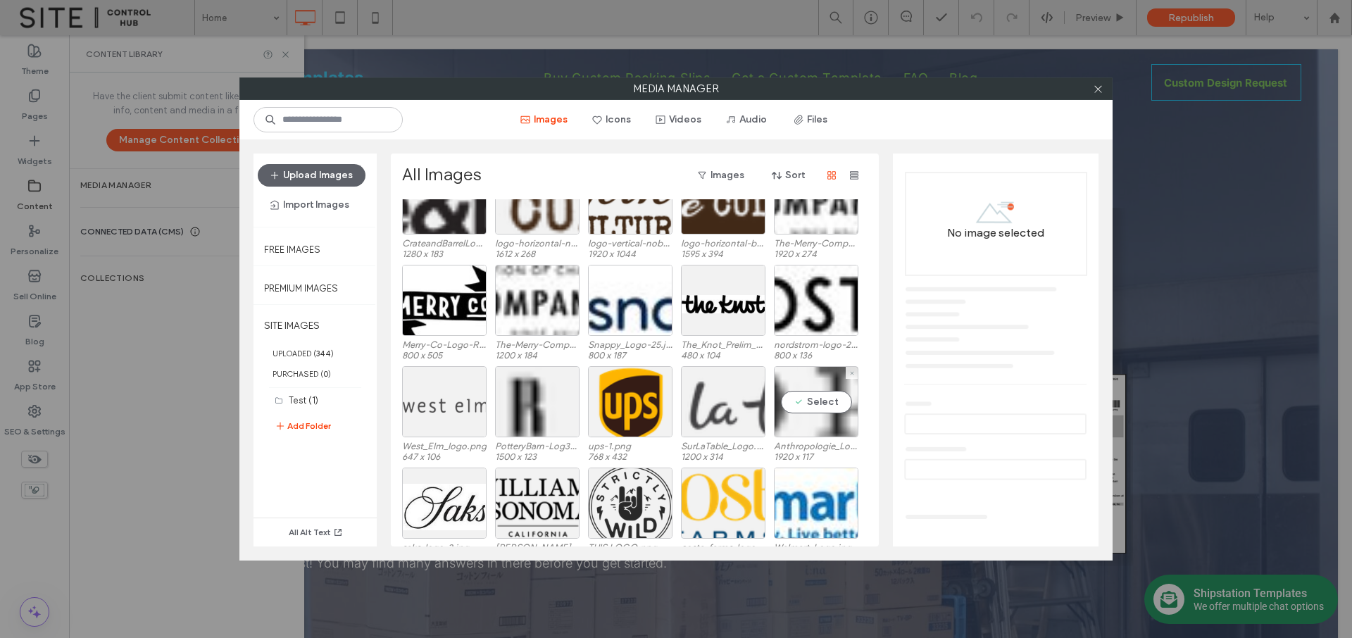
click at [798, 405] on div "Select" at bounding box center [816, 401] width 85 height 71
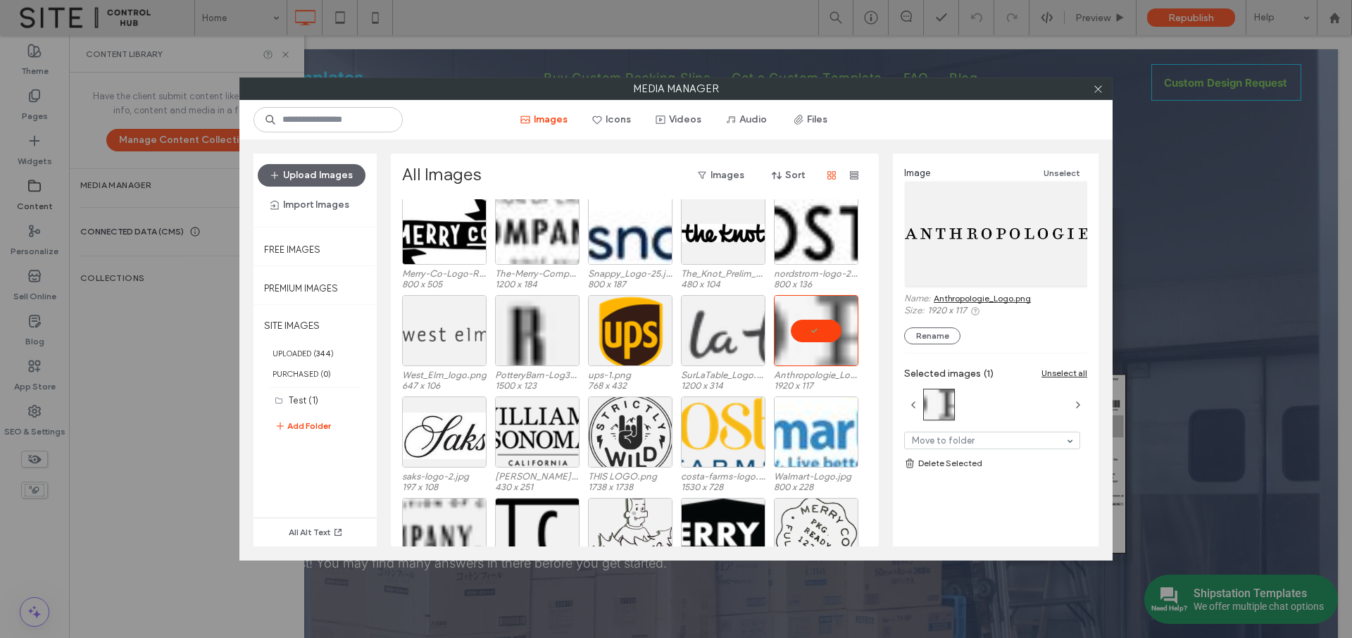
scroll to position [261, 0]
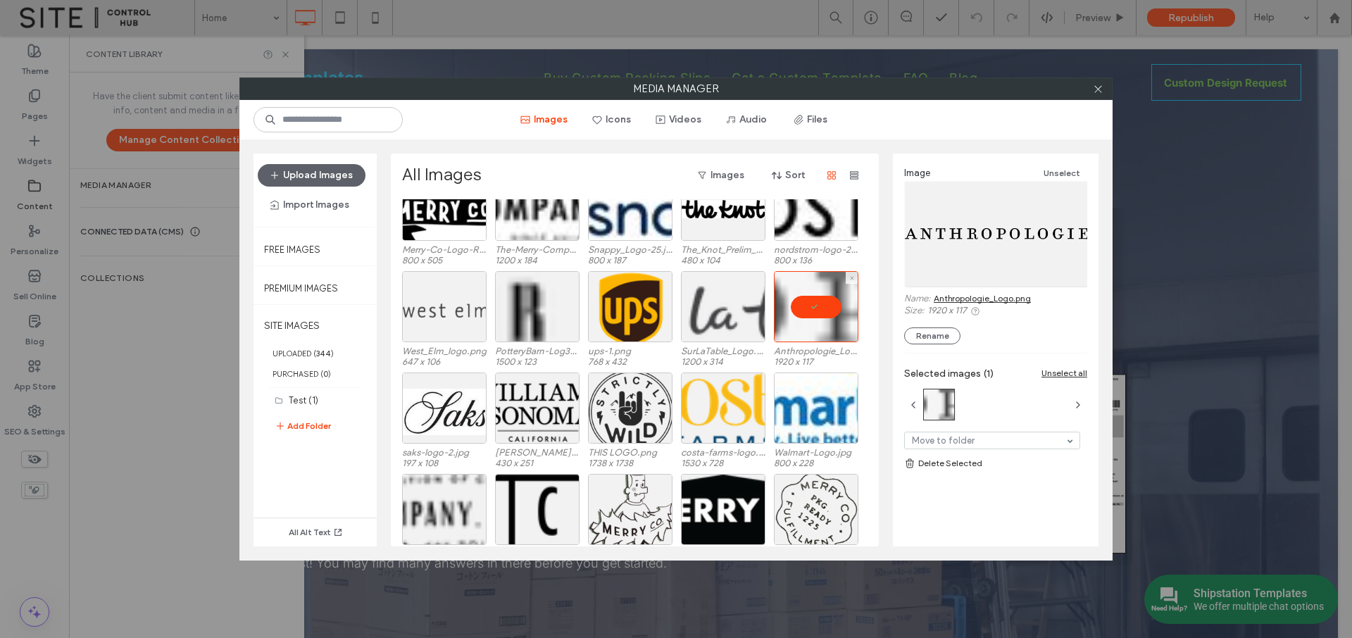
click at [823, 305] on div at bounding box center [816, 306] width 85 height 71
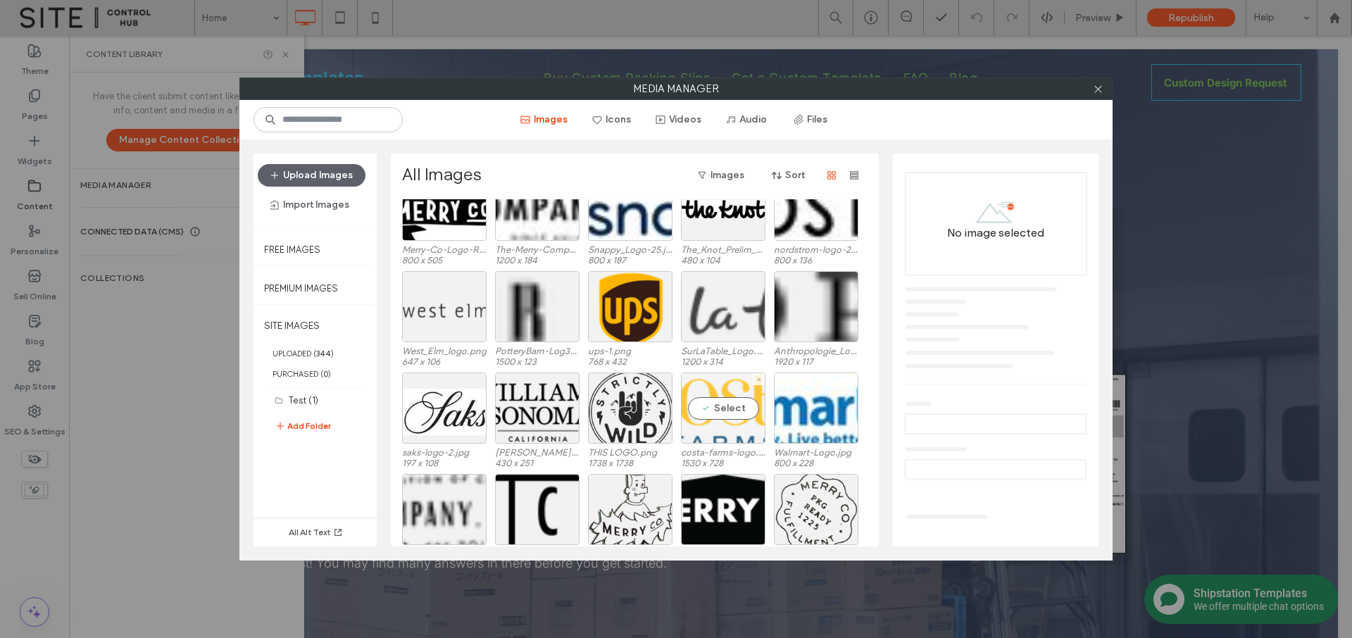
click at [720, 413] on div "Select" at bounding box center [723, 408] width 85 height 71
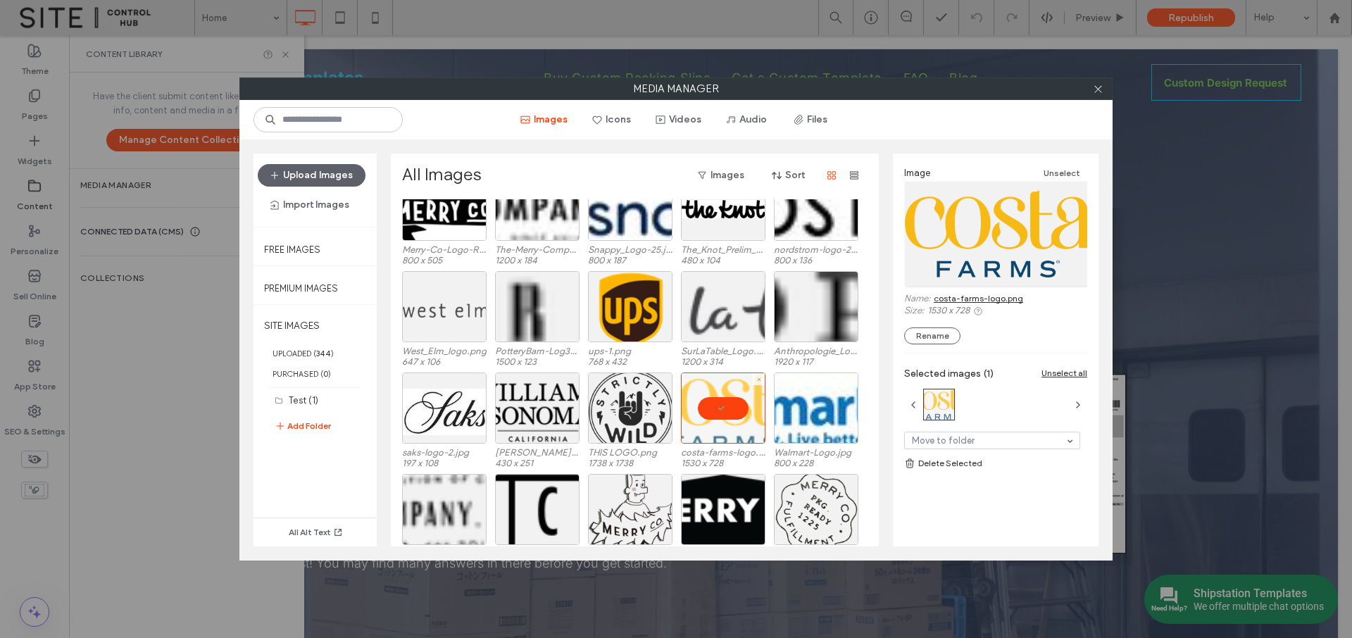
click at [718, 403] on div at bounding box center [723, 408] width 85 height 71
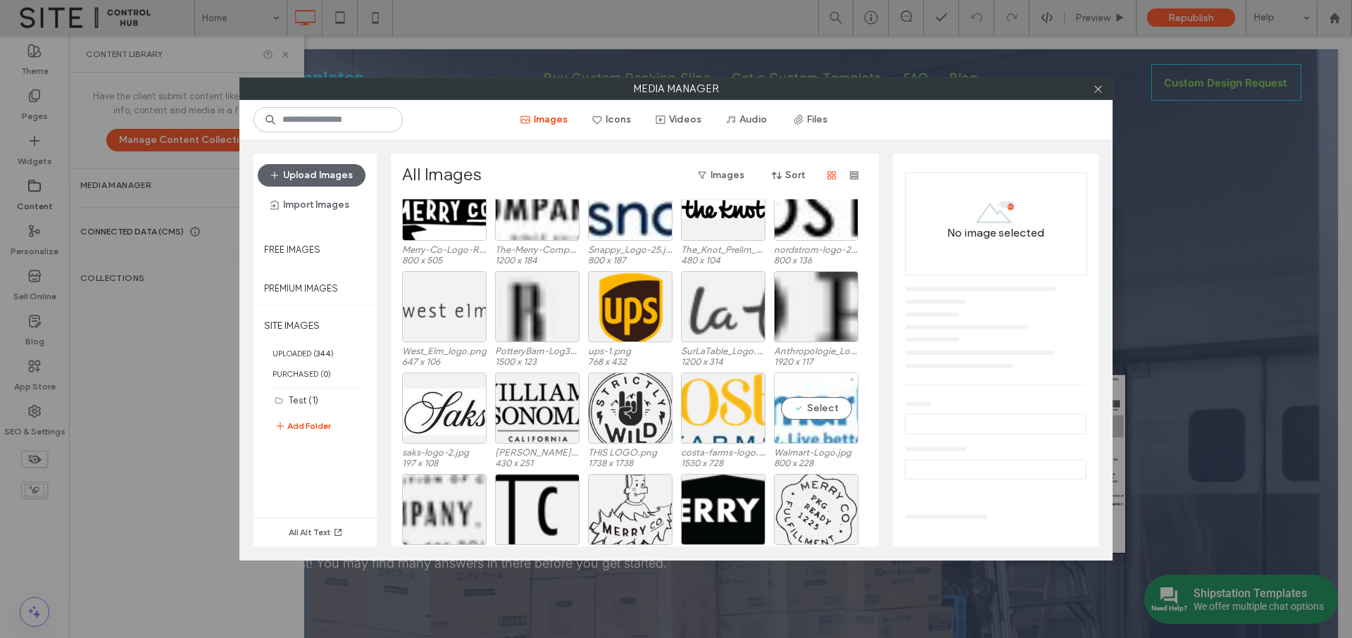
click at [796, 415] on div "Select" at bounding box center [816, 408] width 85 height 71
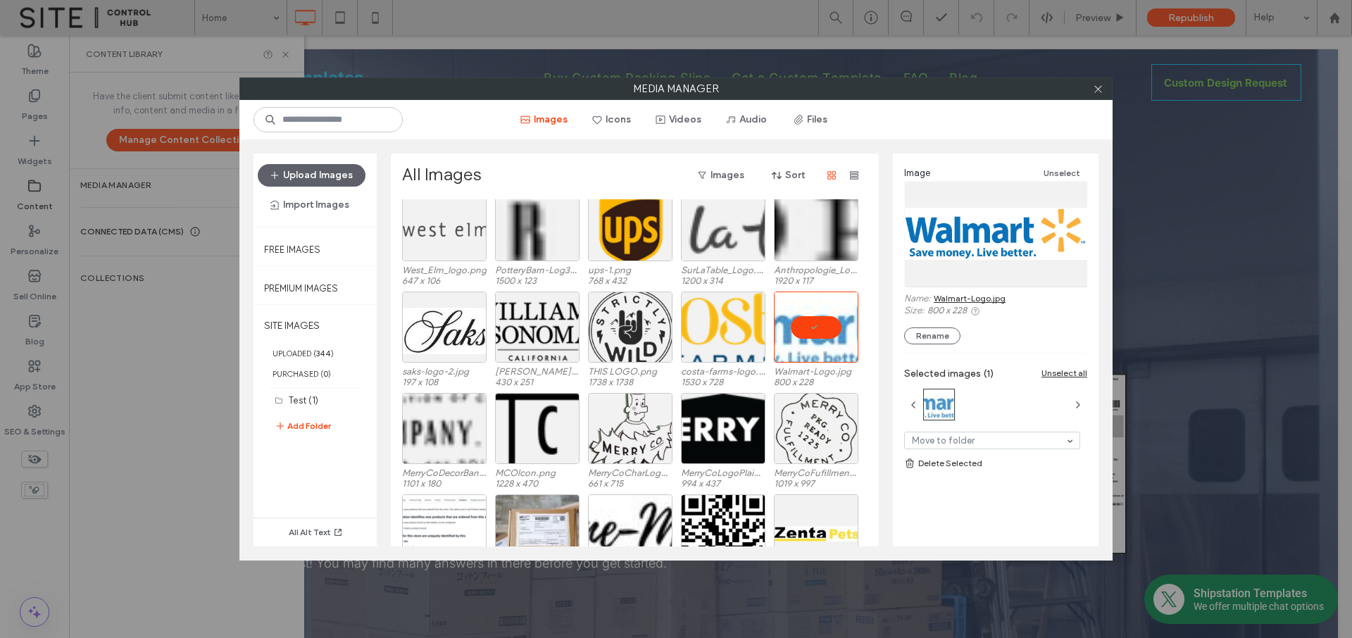
scroll to position [343, 0]
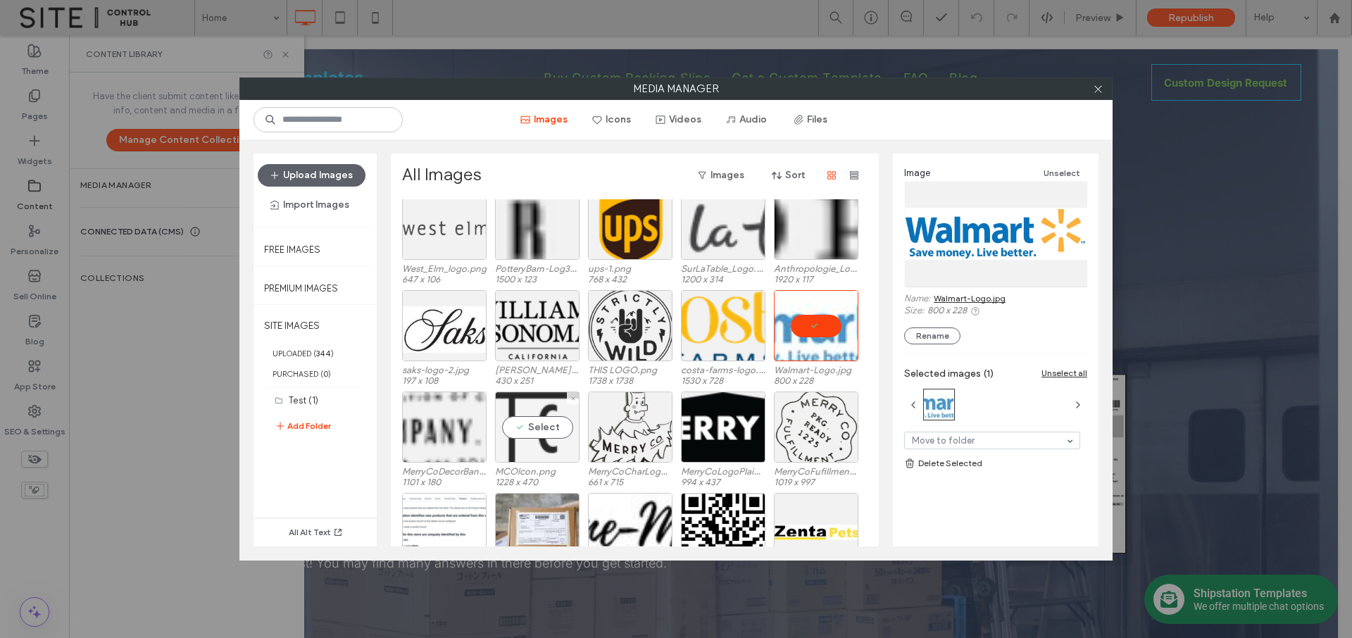
click at [551, 430] on div "Select" at bounding box center [537, 427] width 85 height 71
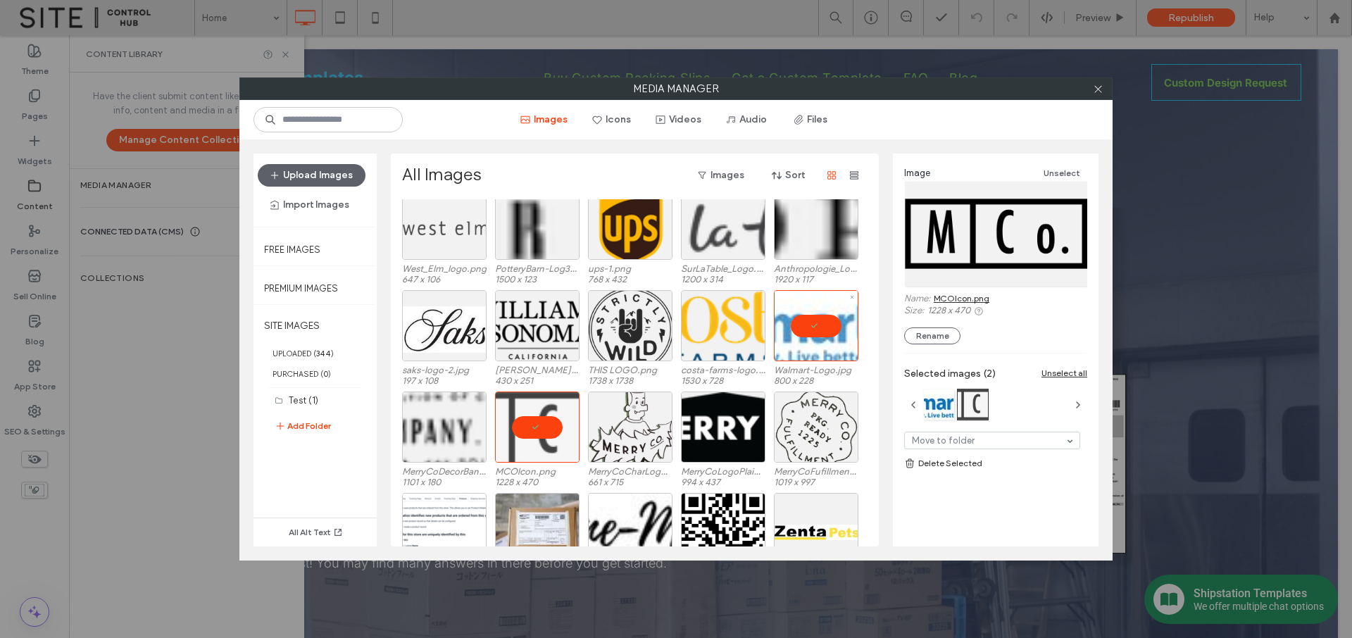
click at [805, 325] on div at bounding box center [816, 325] width 85 height 71
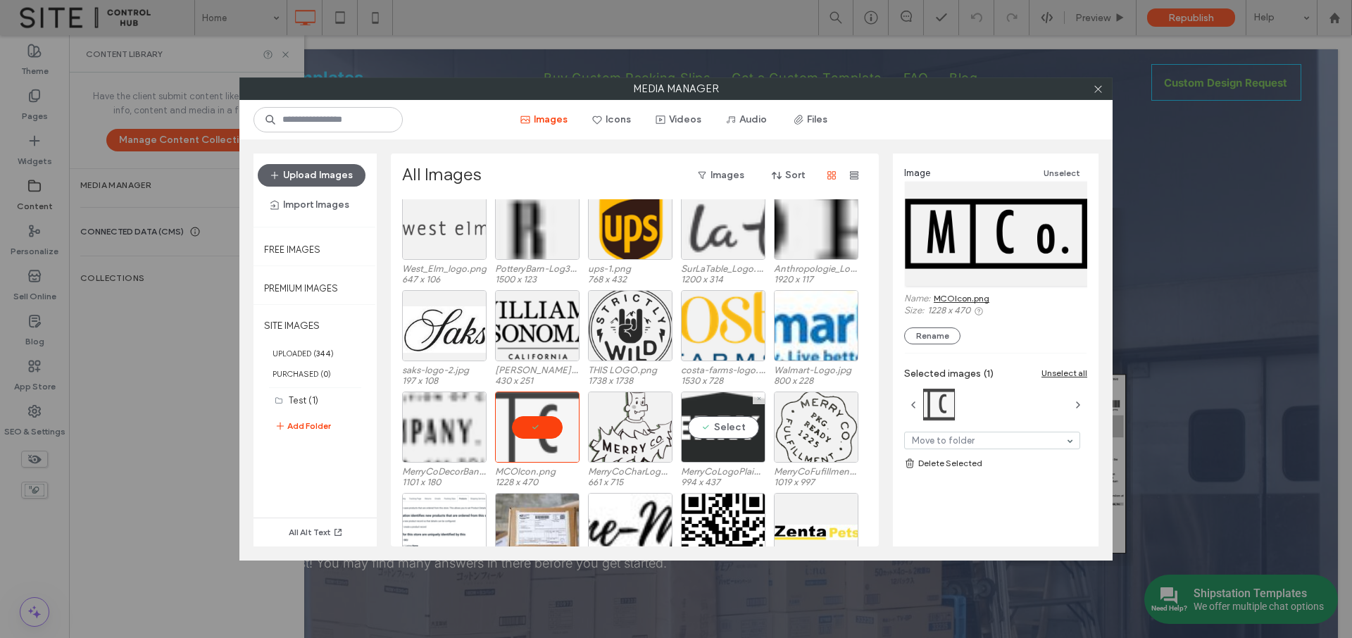
click at [718, 429] on div "Select" at bounding box center [723, 427] width 85 height 71
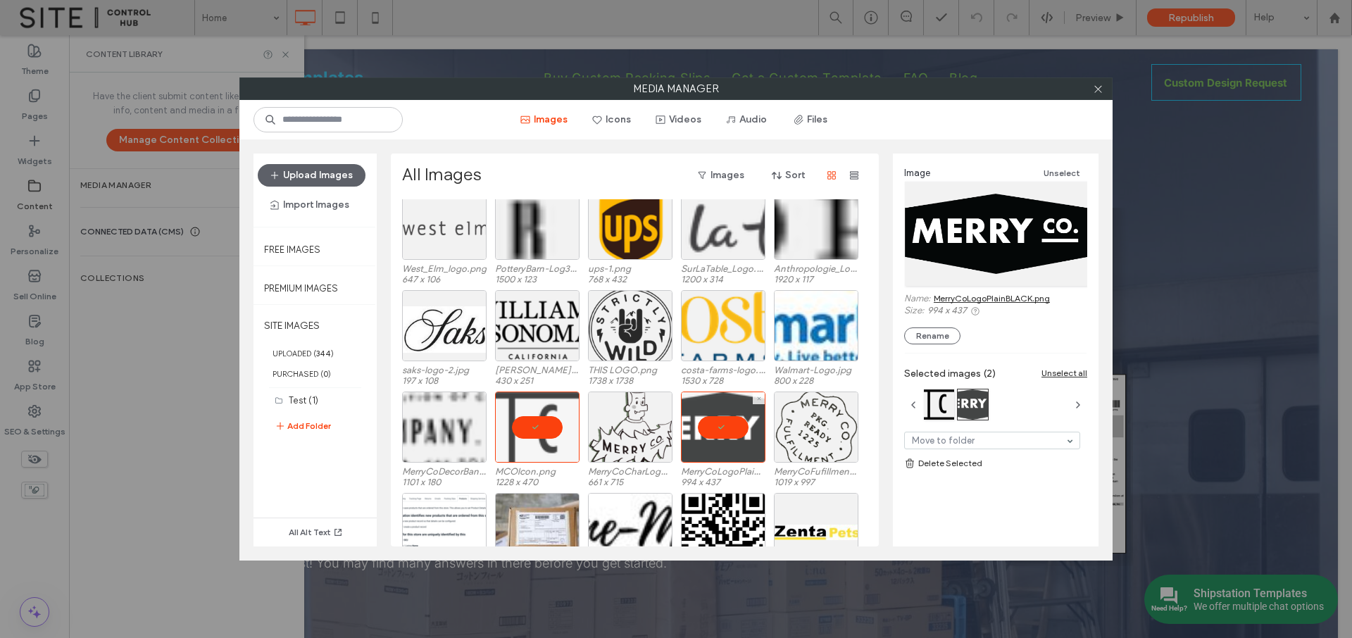
click at [718, 429] on div at bounding box center [723, 427] width 85 height 71
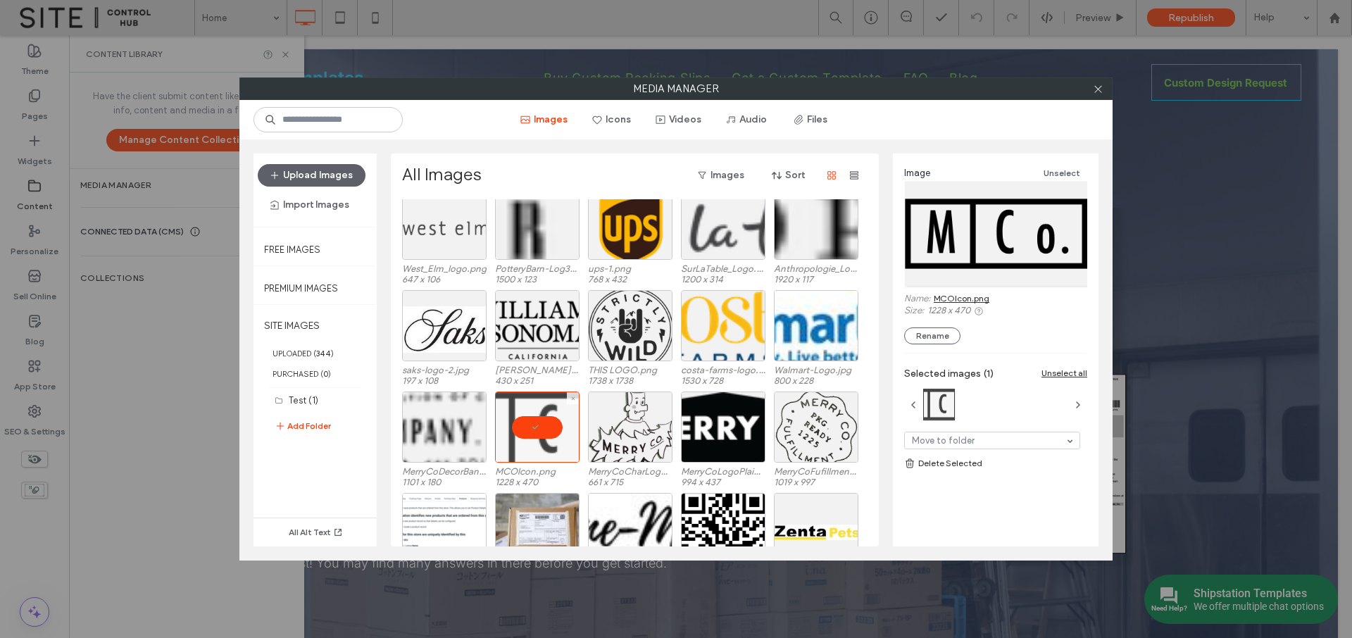
click at [532, 431] on div at bounding box center [537, 427] width 85 height 71
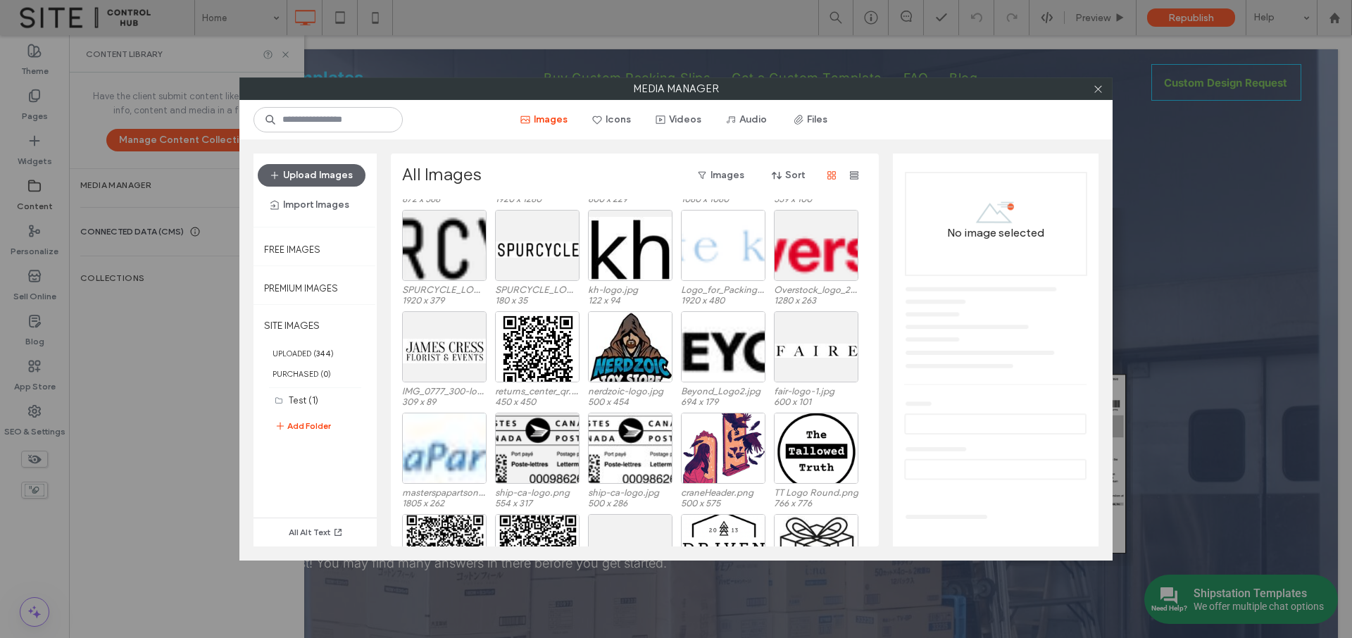
scroll to position [728, 0]
click at [853, 176] on icon "button" at bounding box center [854, 175] width 11 height 11
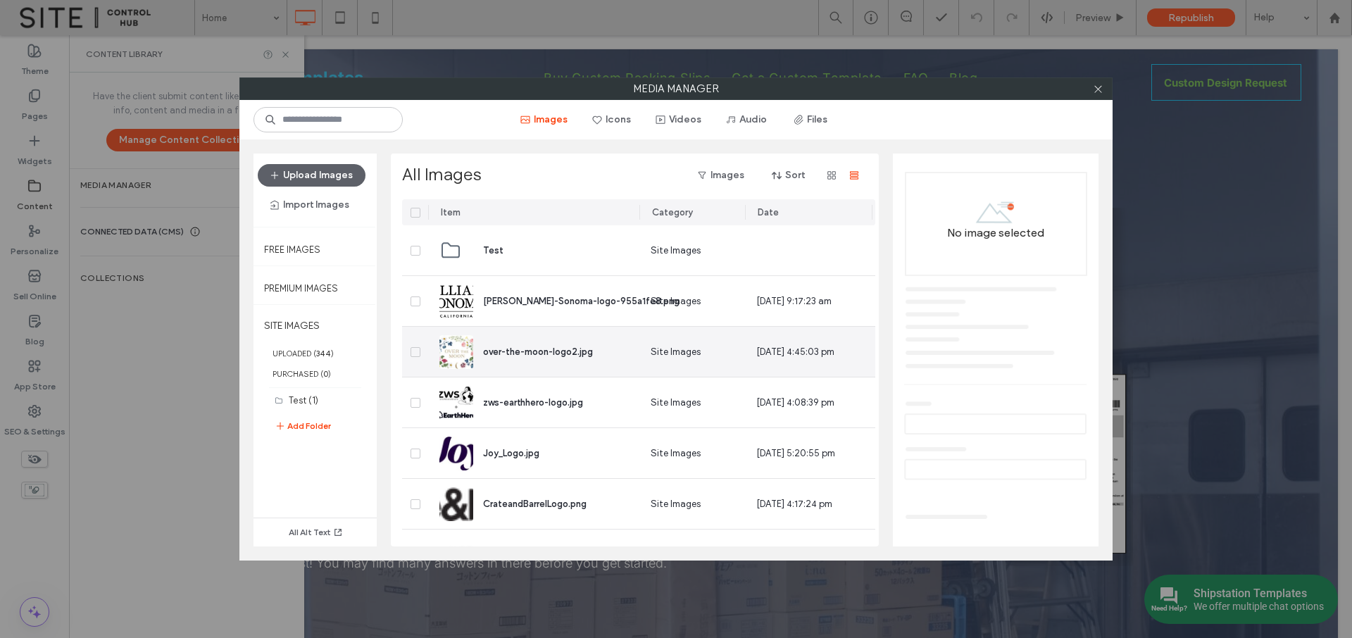
click at [568, 351] on span "over-the-moon-logo2.jpg" at bounding box center [538, 351] width 110 height 11
